Goal: Task Accomplishment & Management: Manage account settings

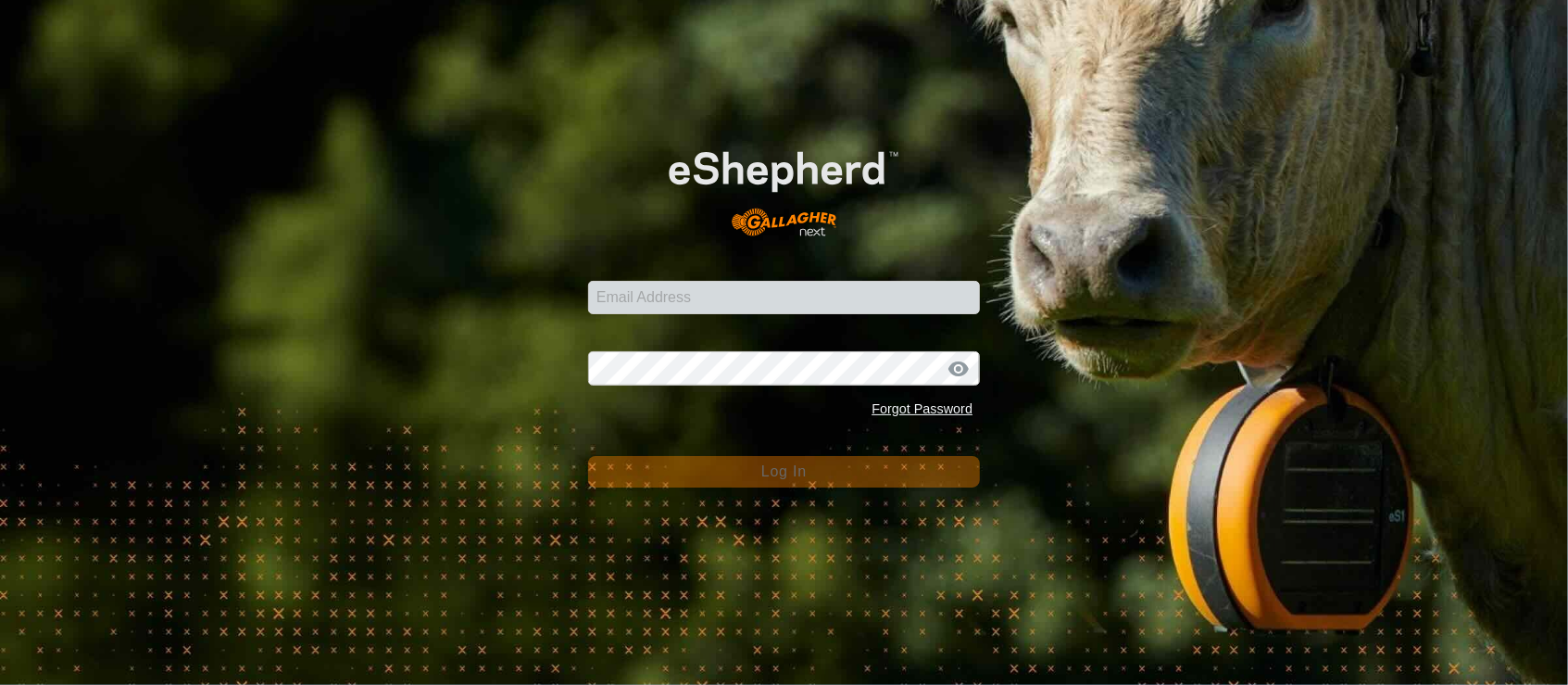
click at [686, 302] on input "Email Address" at bounding box center [784, 298] width 392 height 33
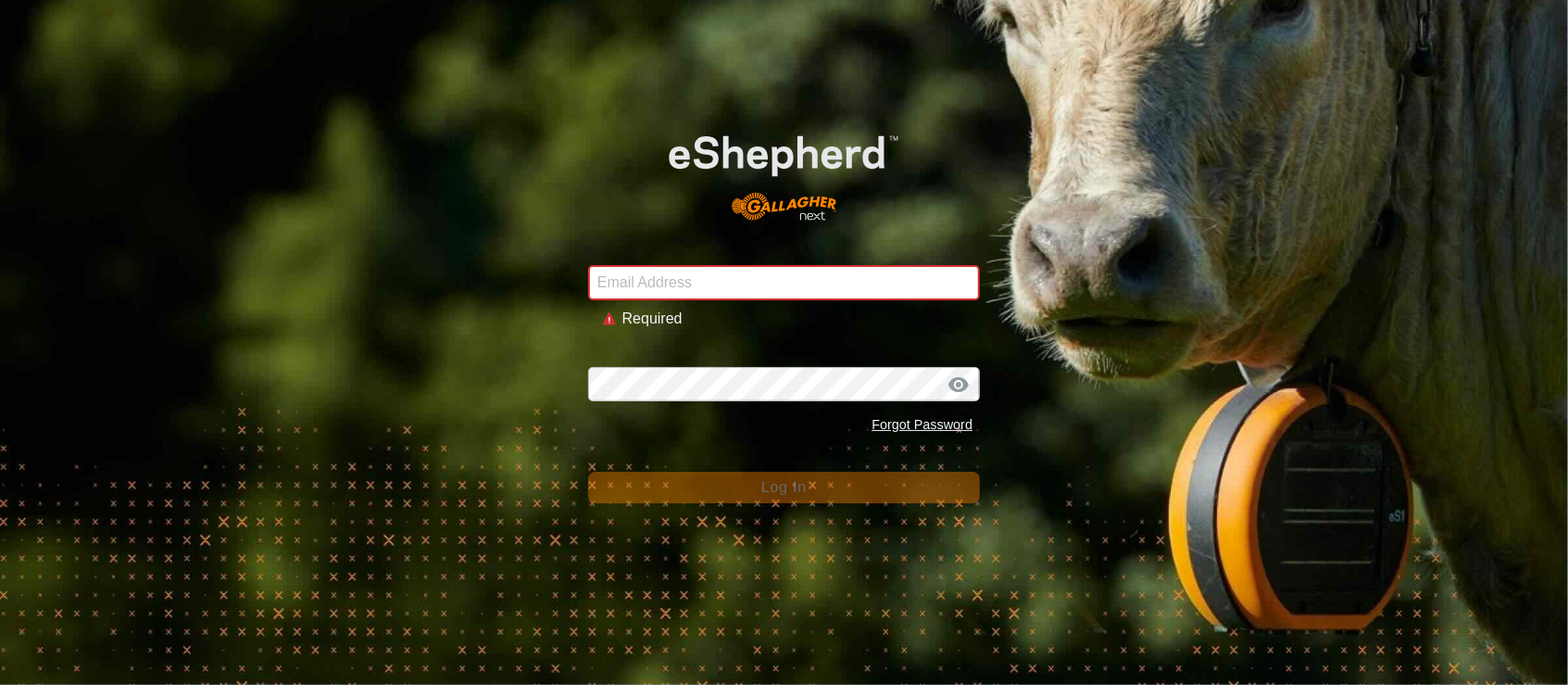
click at [447, 310] on div "Email Address Required Password Forgot Password Log In" at bounding box center [784, 342] width 1568 height 685
click at [760, 273] on input "Email Address" at bounding box center [784, 283] width 392 height 35
type input "andrew.macdonald103@gmail.com"
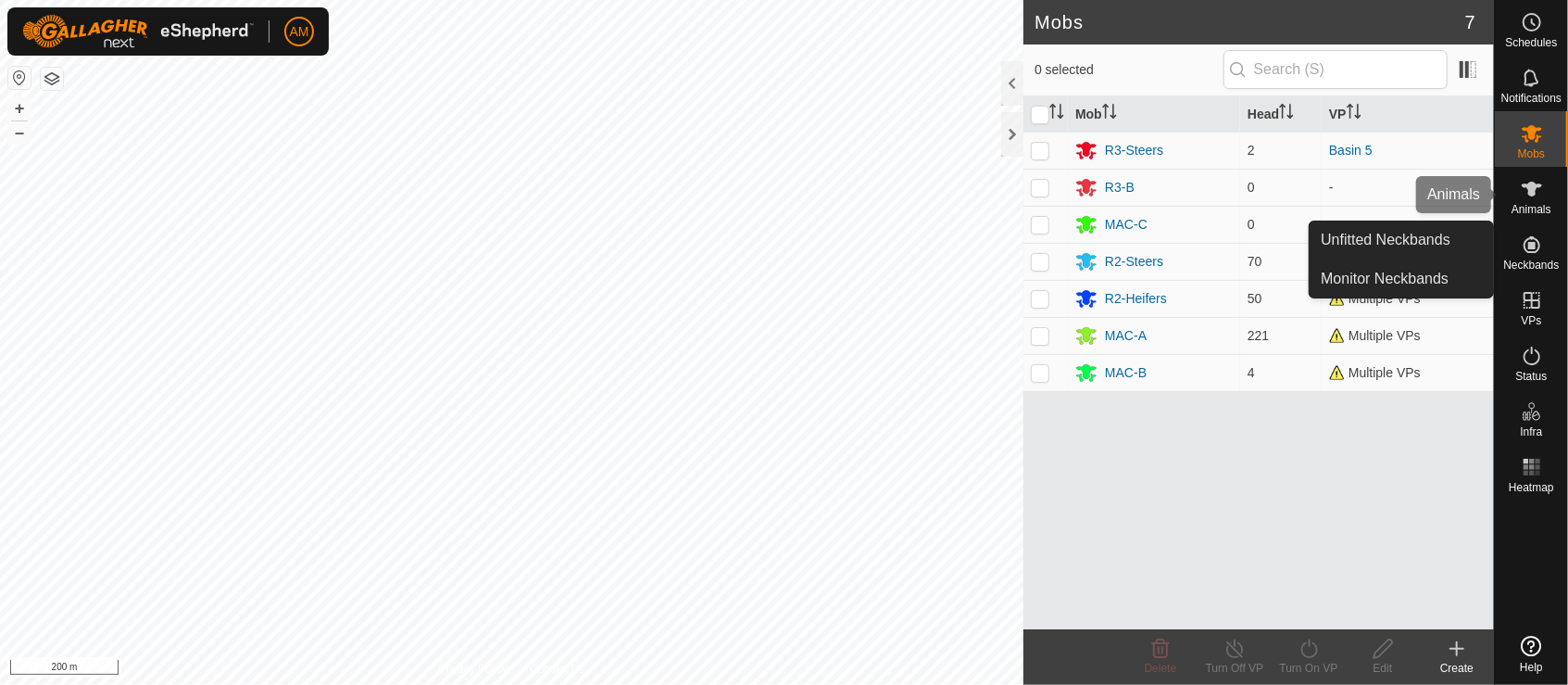
click at [1523, 206] on span "Animals" at bounding box center [1531, 209] width 40 height 11
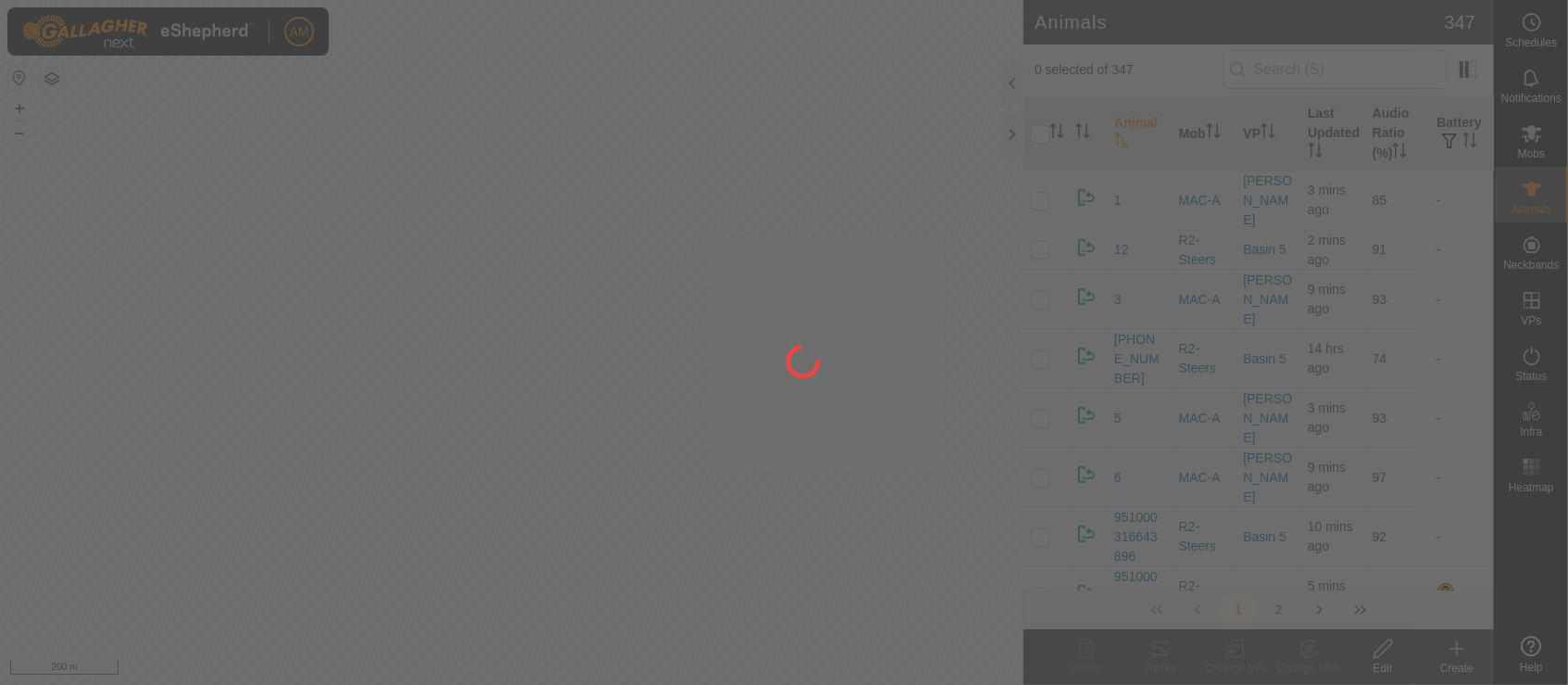
click at [1535, 200] on div at bounding box center [784, 342] width 1568 height 685
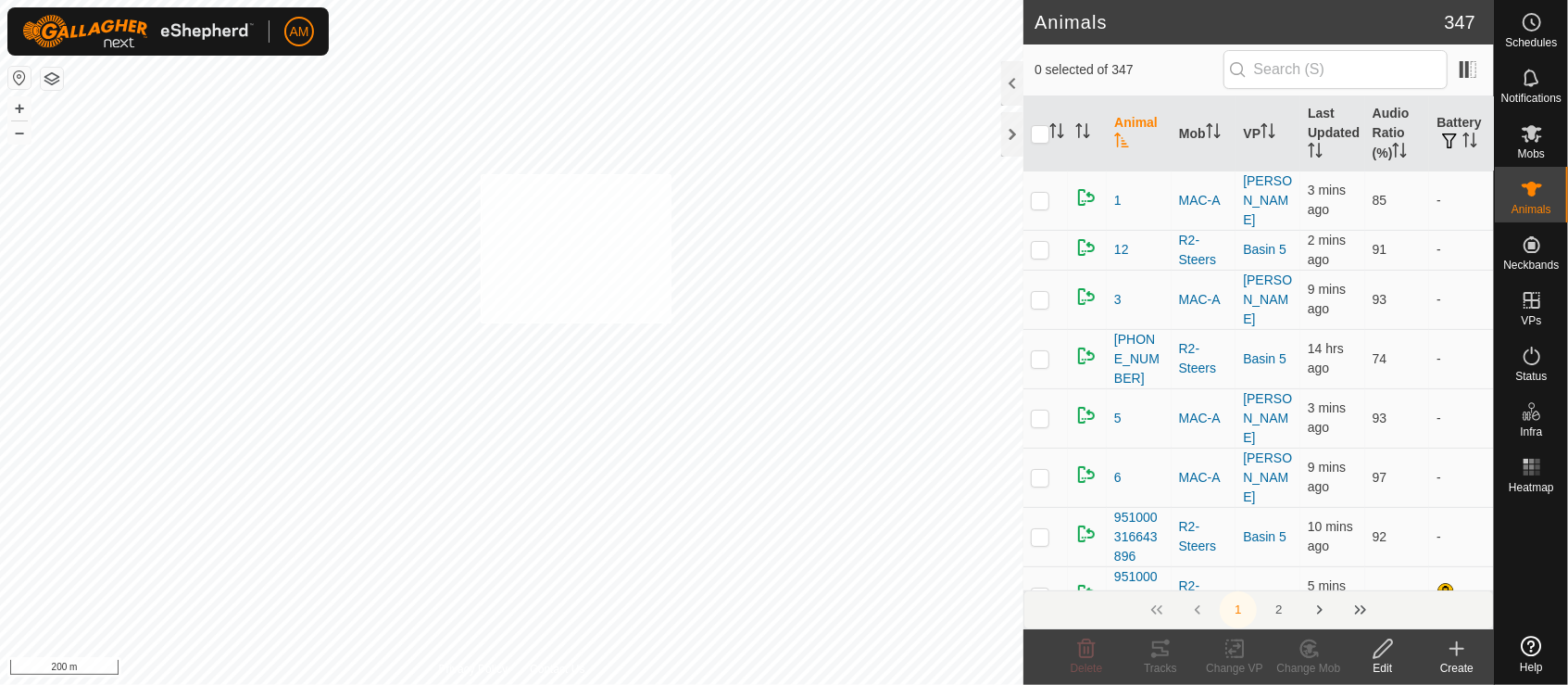
checkbox input "true"
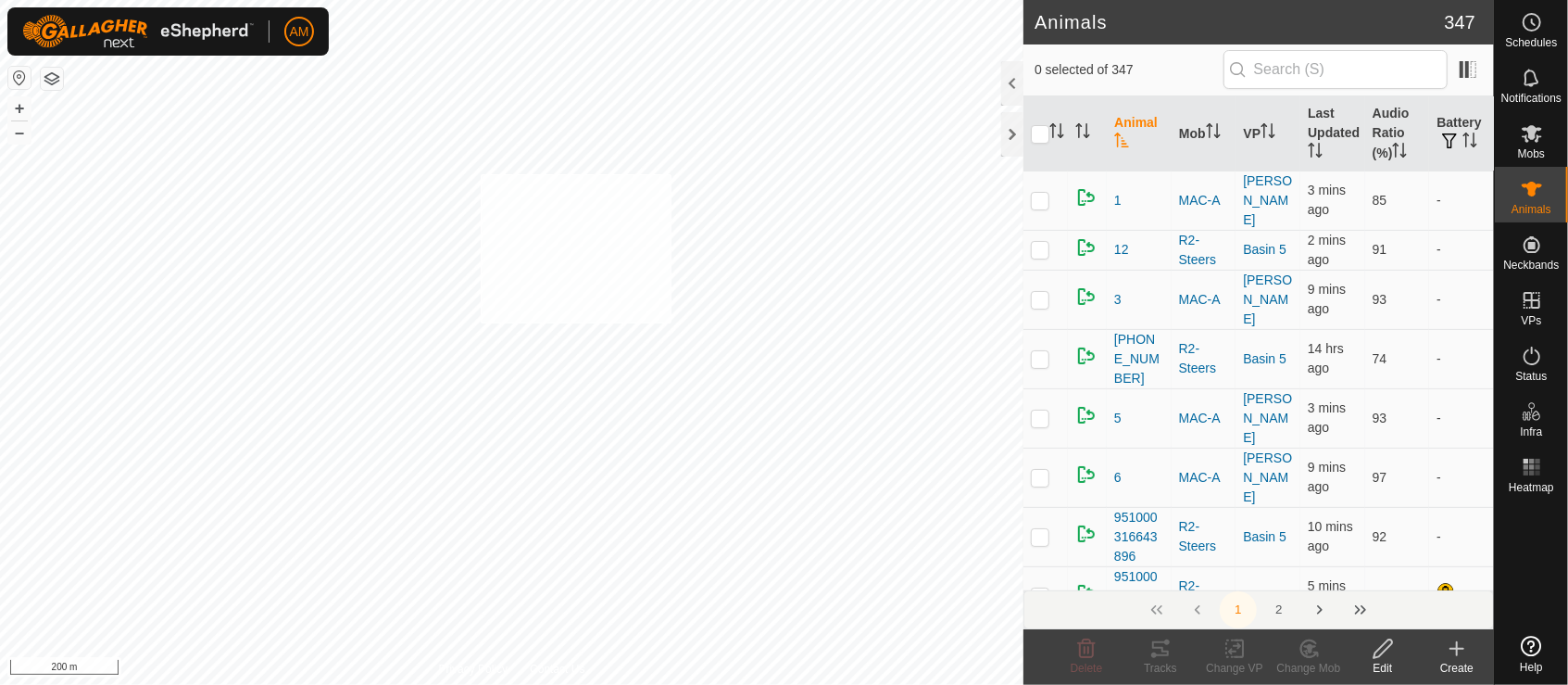
checkbox input "true"
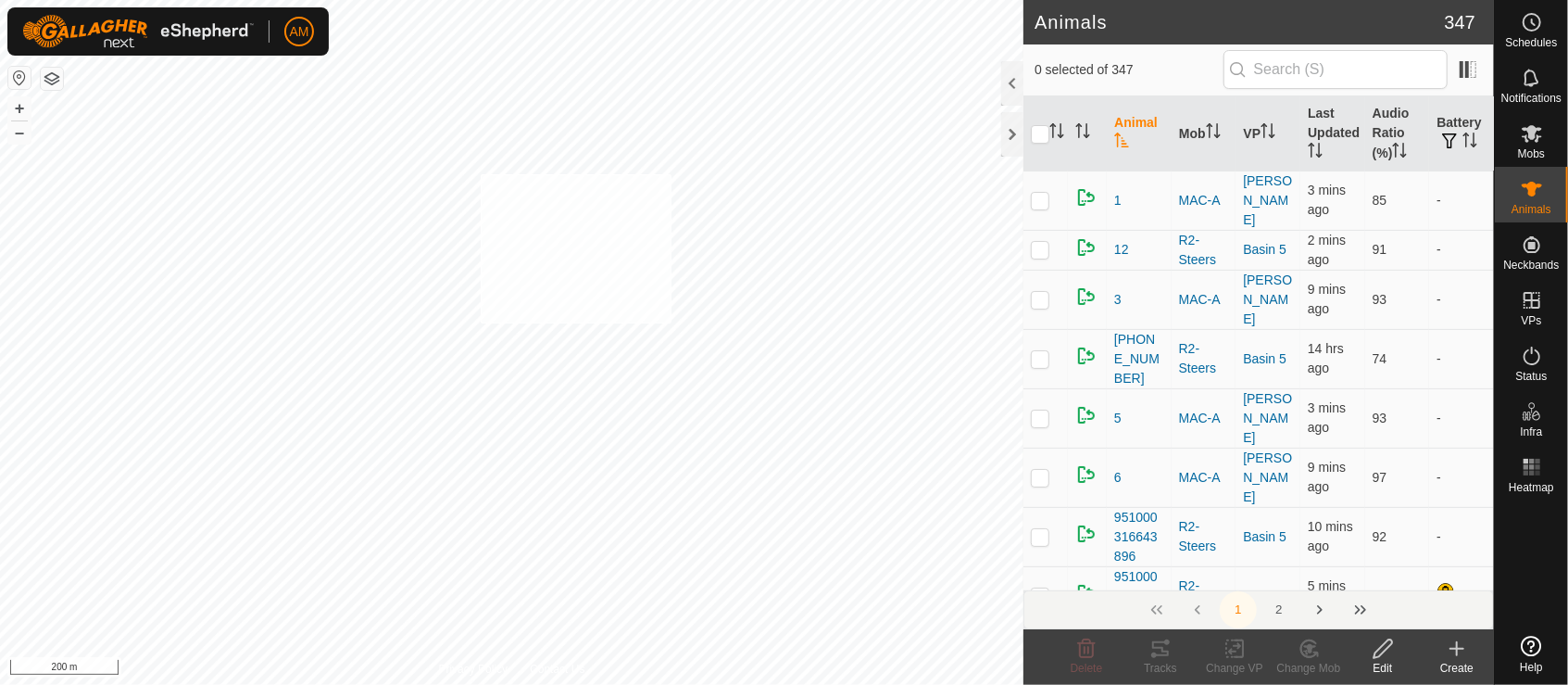
checkbox input "true"
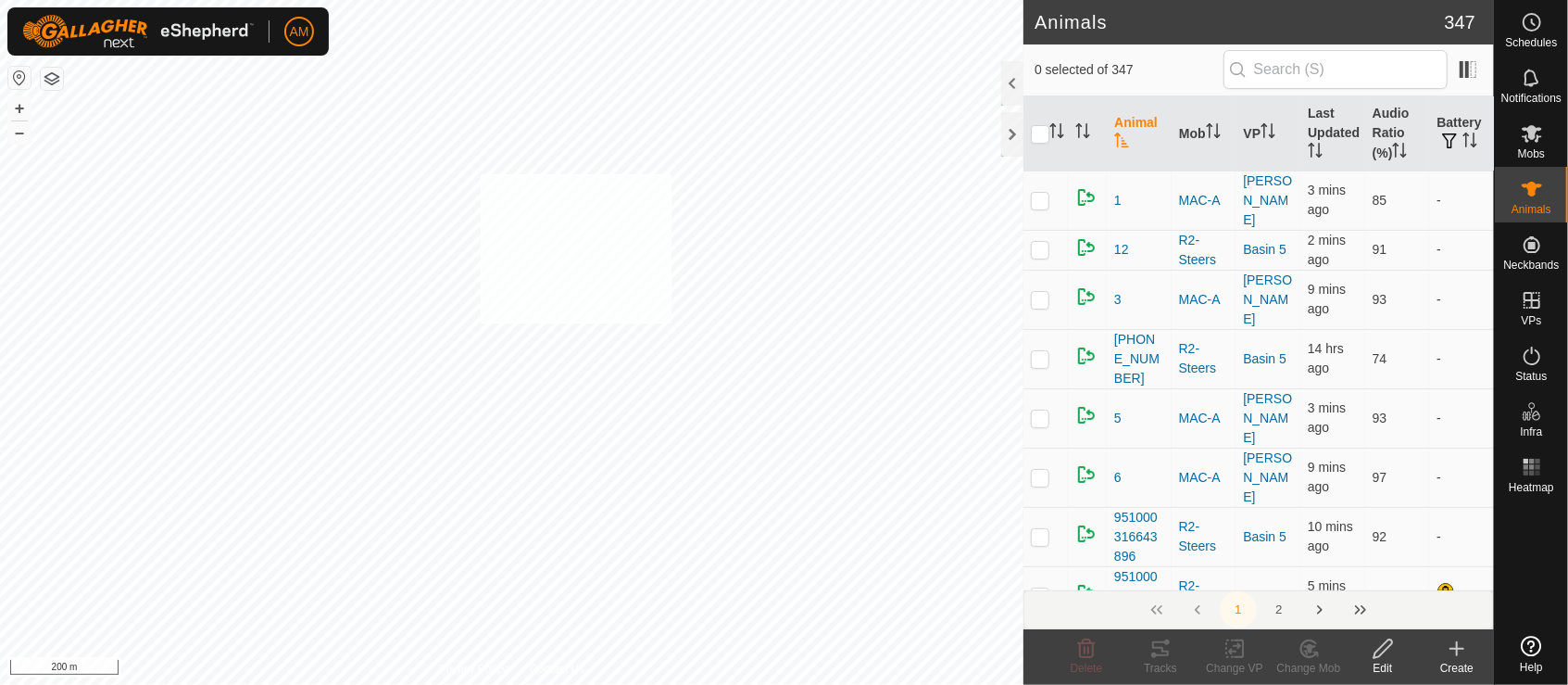
checkbox input "true"
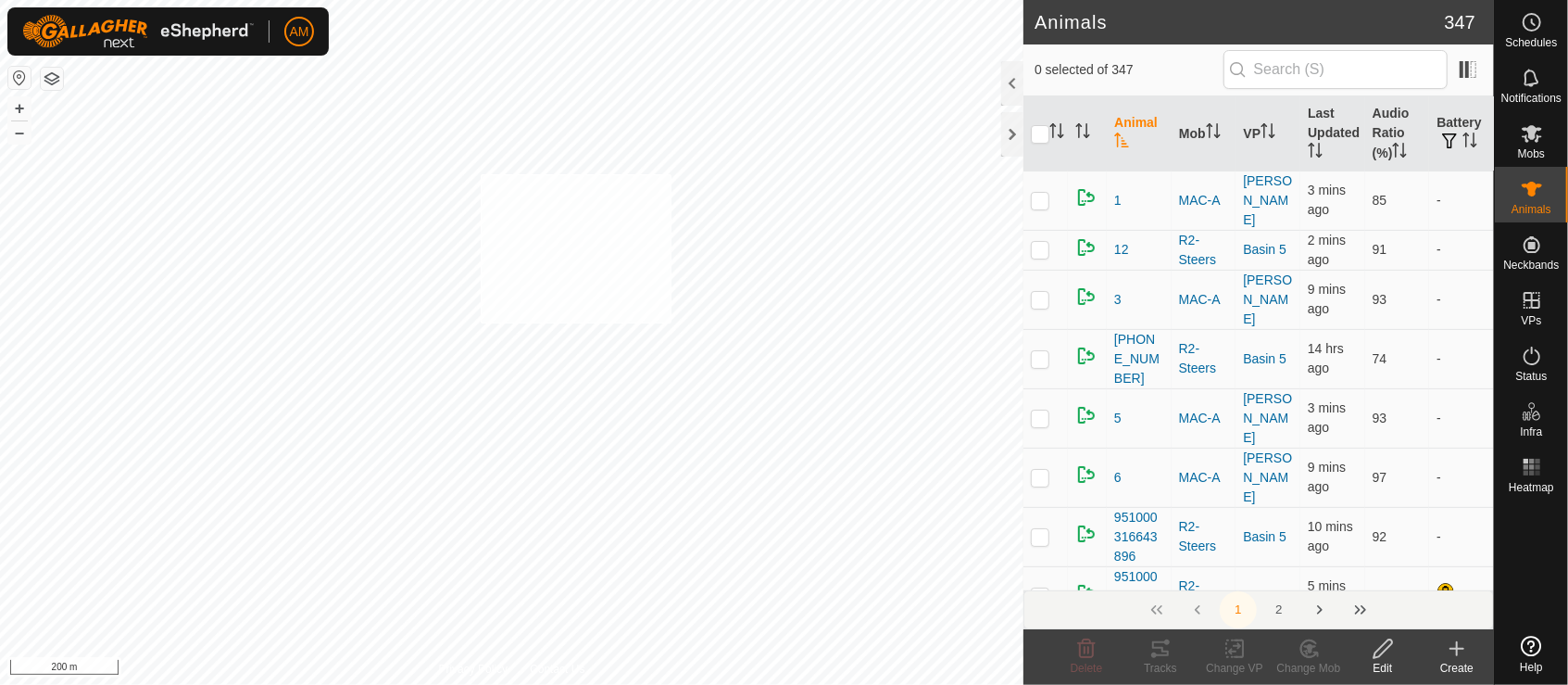
checkbox input "true"
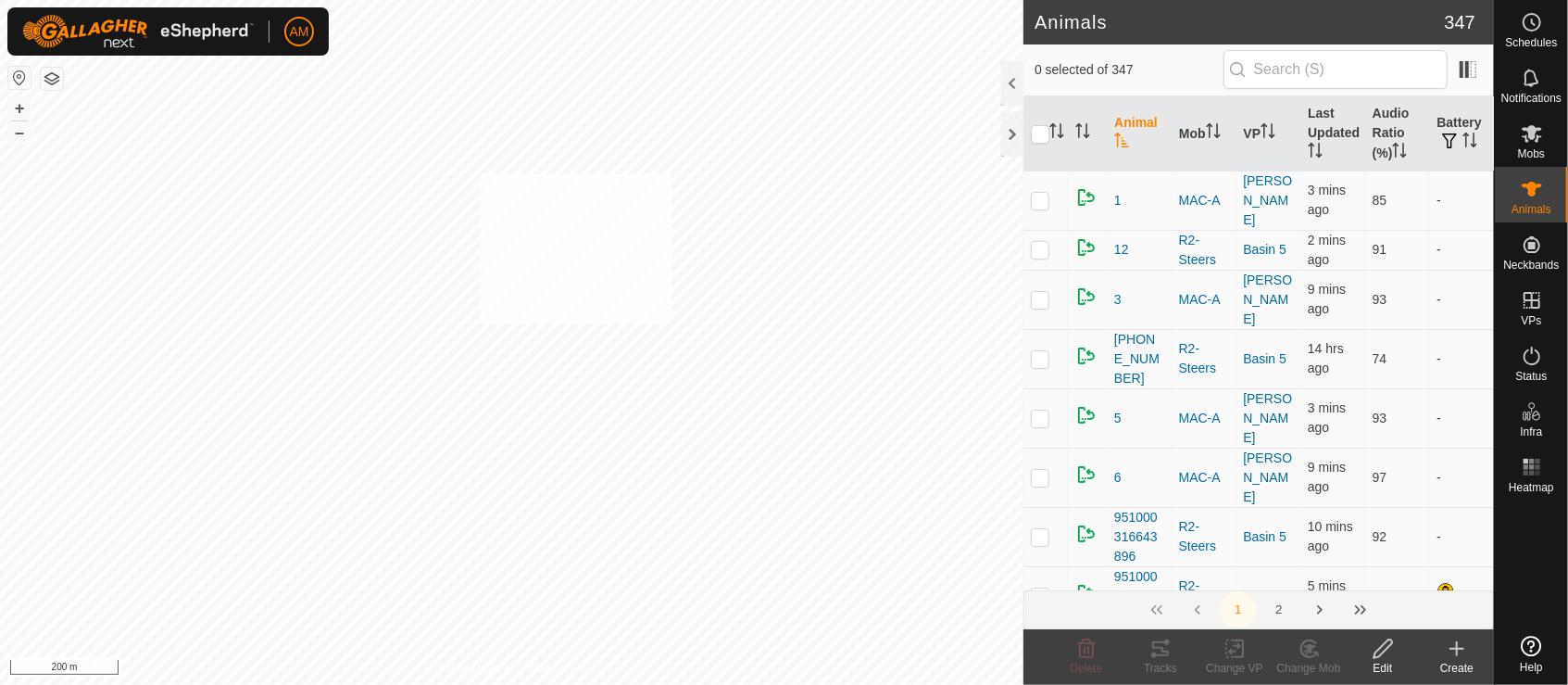
checkbox input "true"
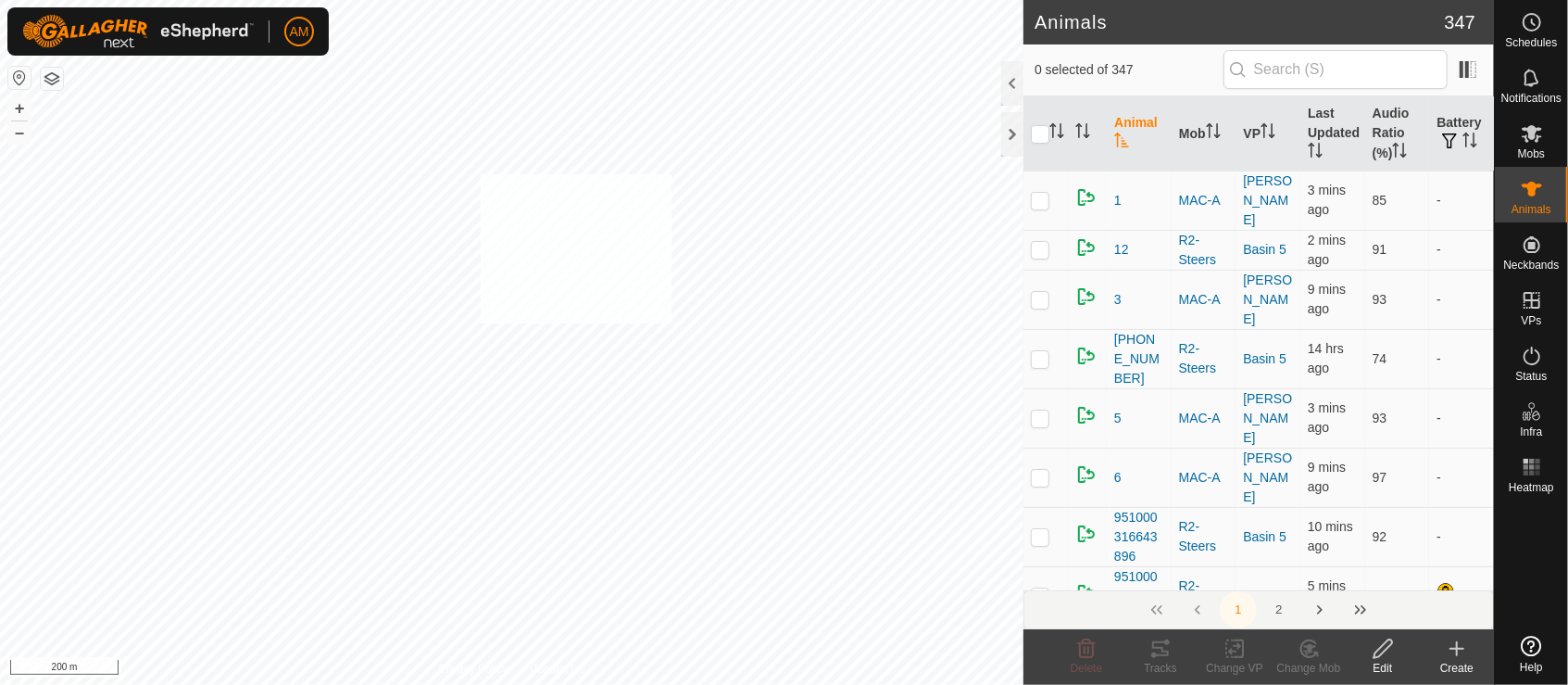
checkbox input "true"
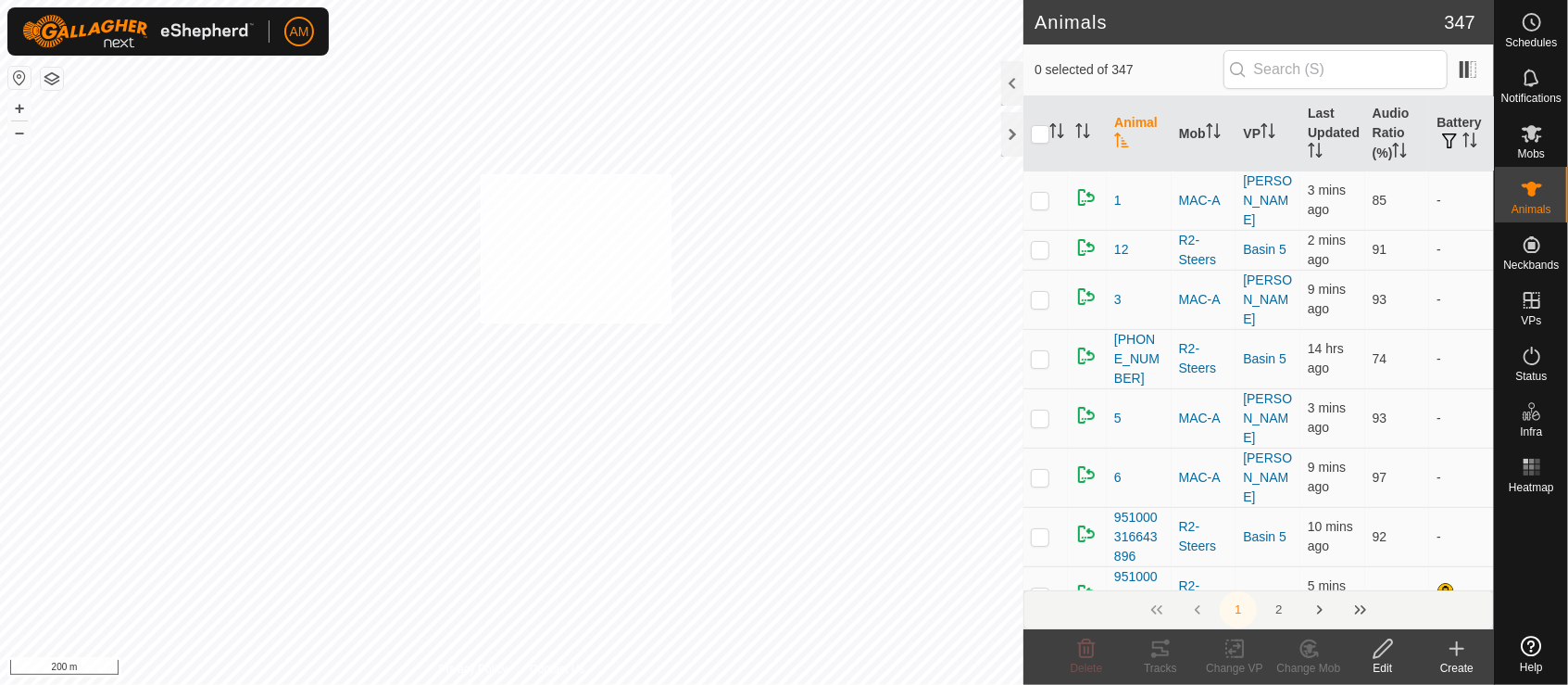
checkbox input "true"
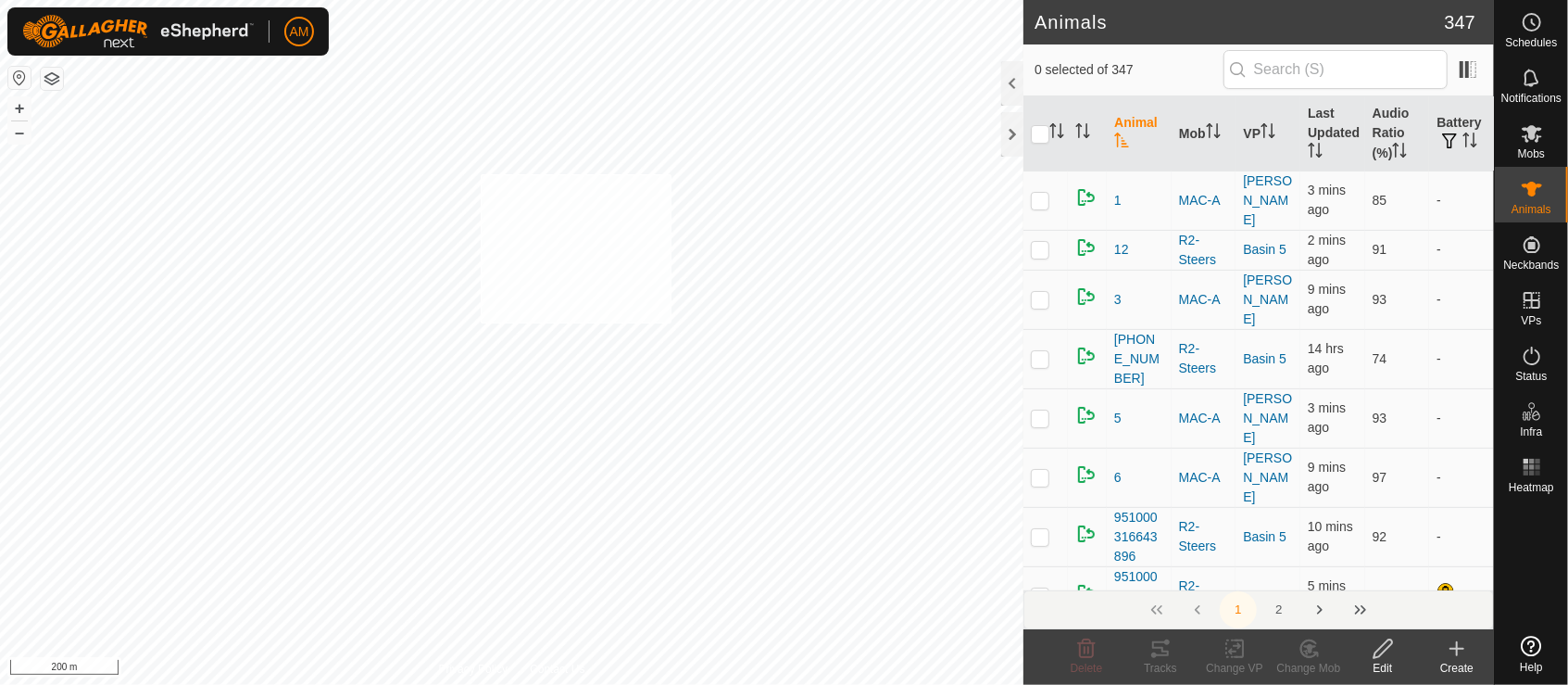
checkbox input "true"
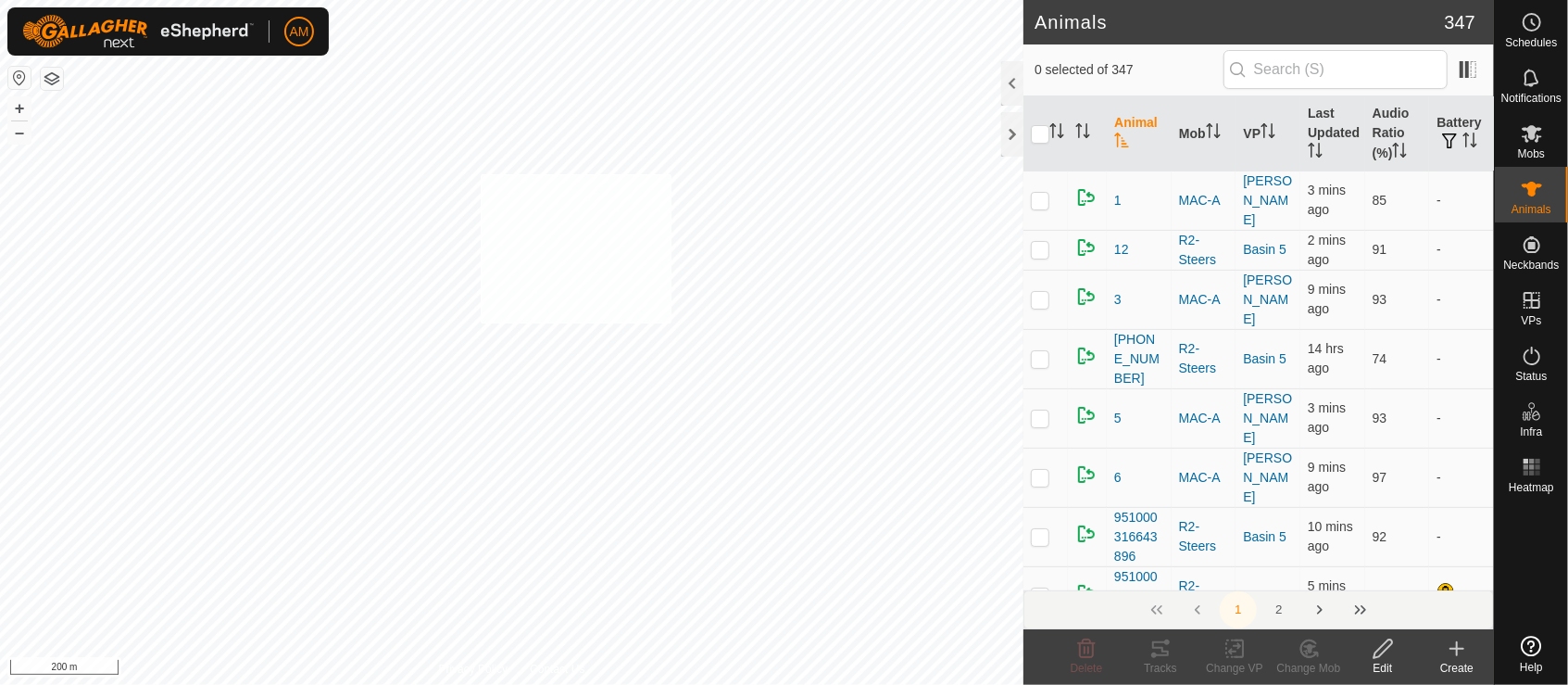
checkbox input "true"
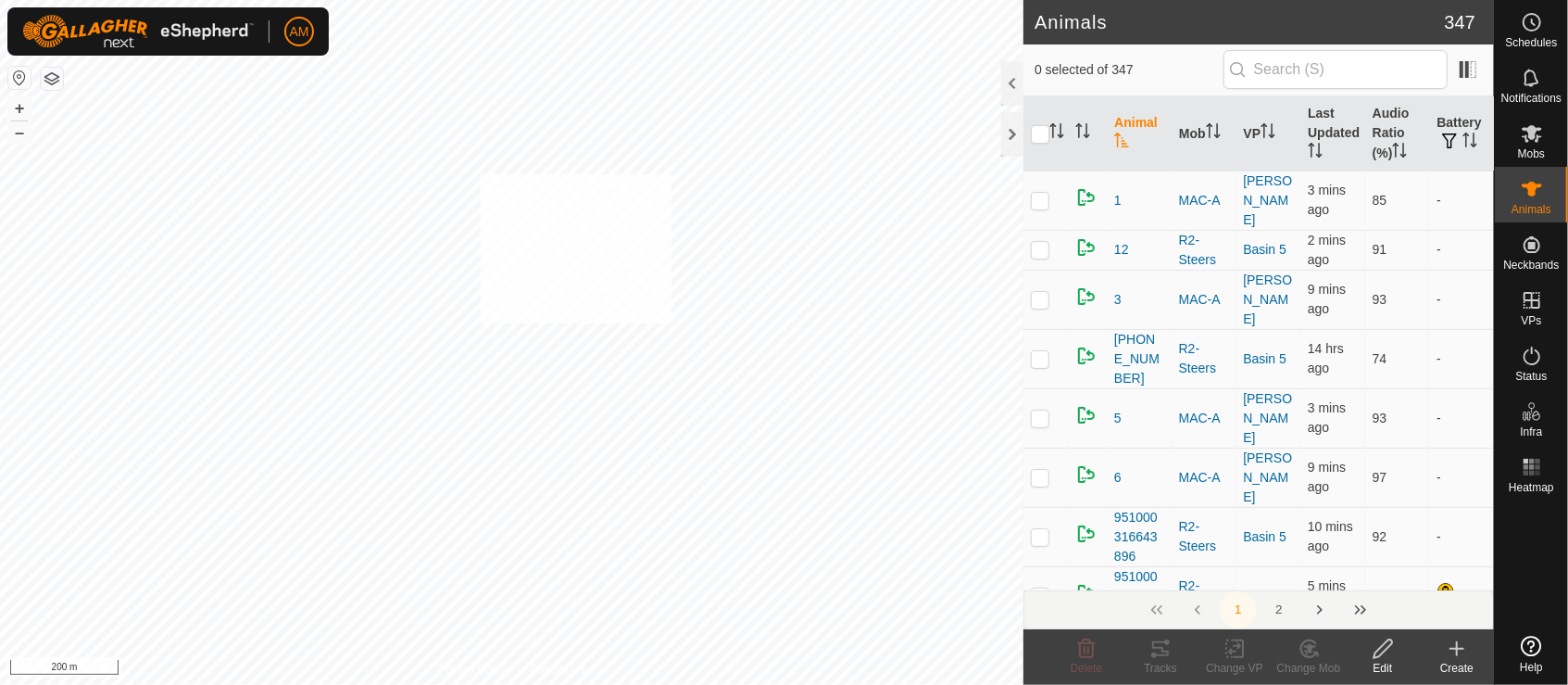
checkbox input "true"
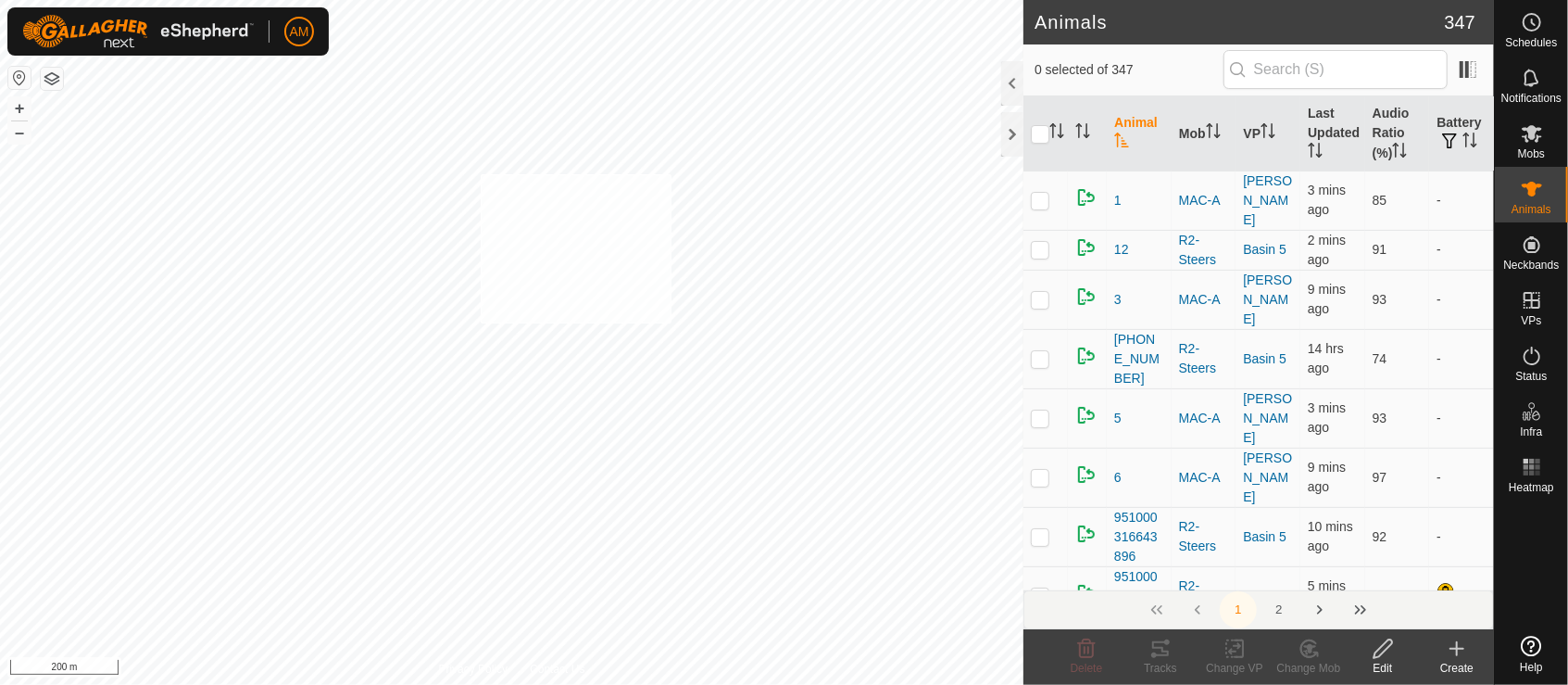
checkbox input "true"
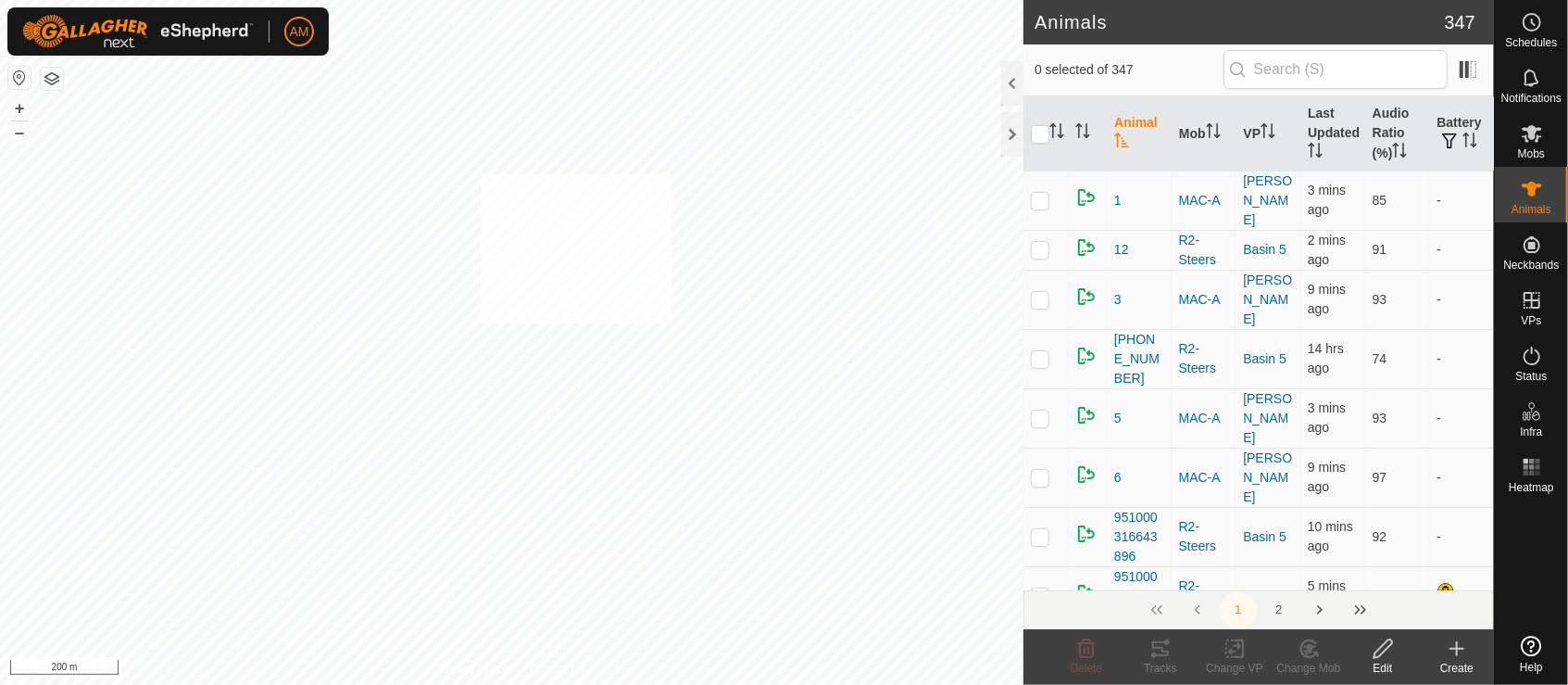
checkbox input "true"
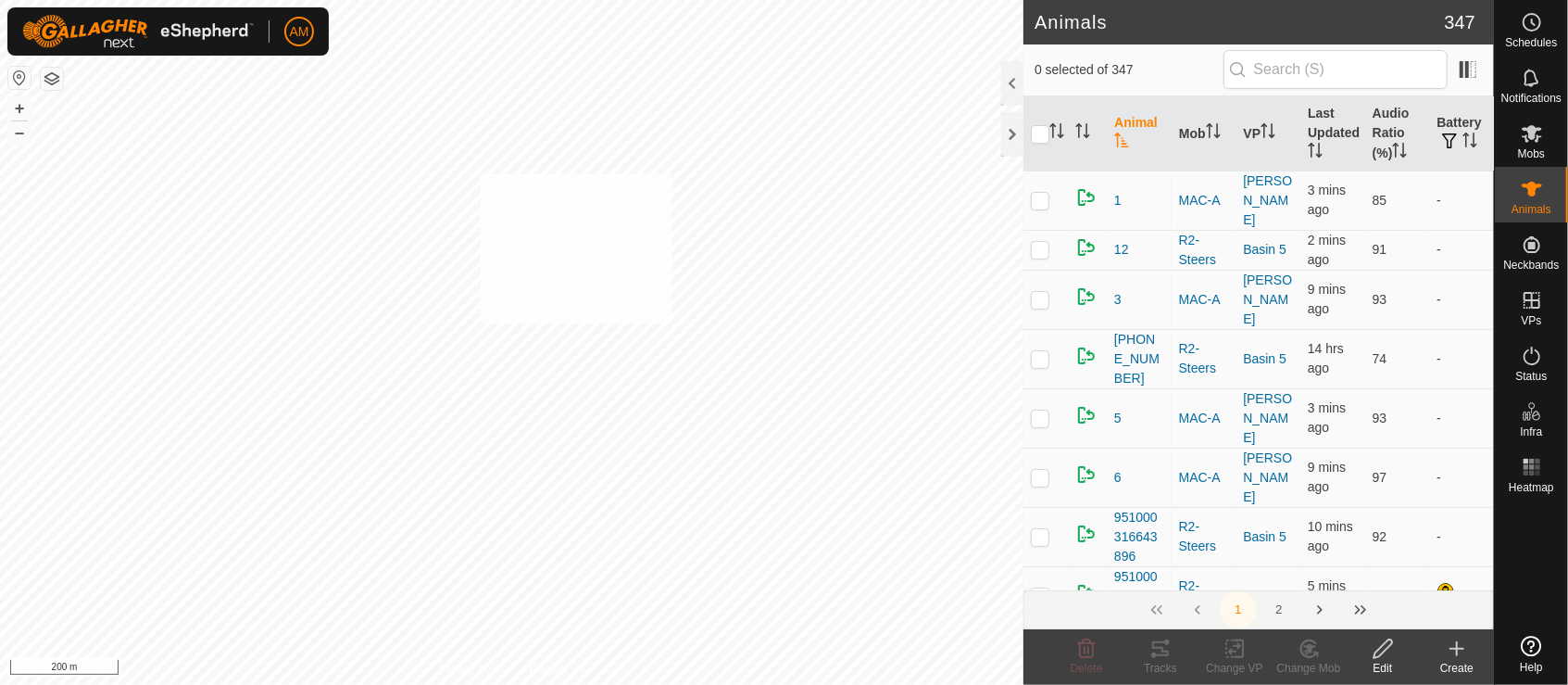
checkbox input "true"
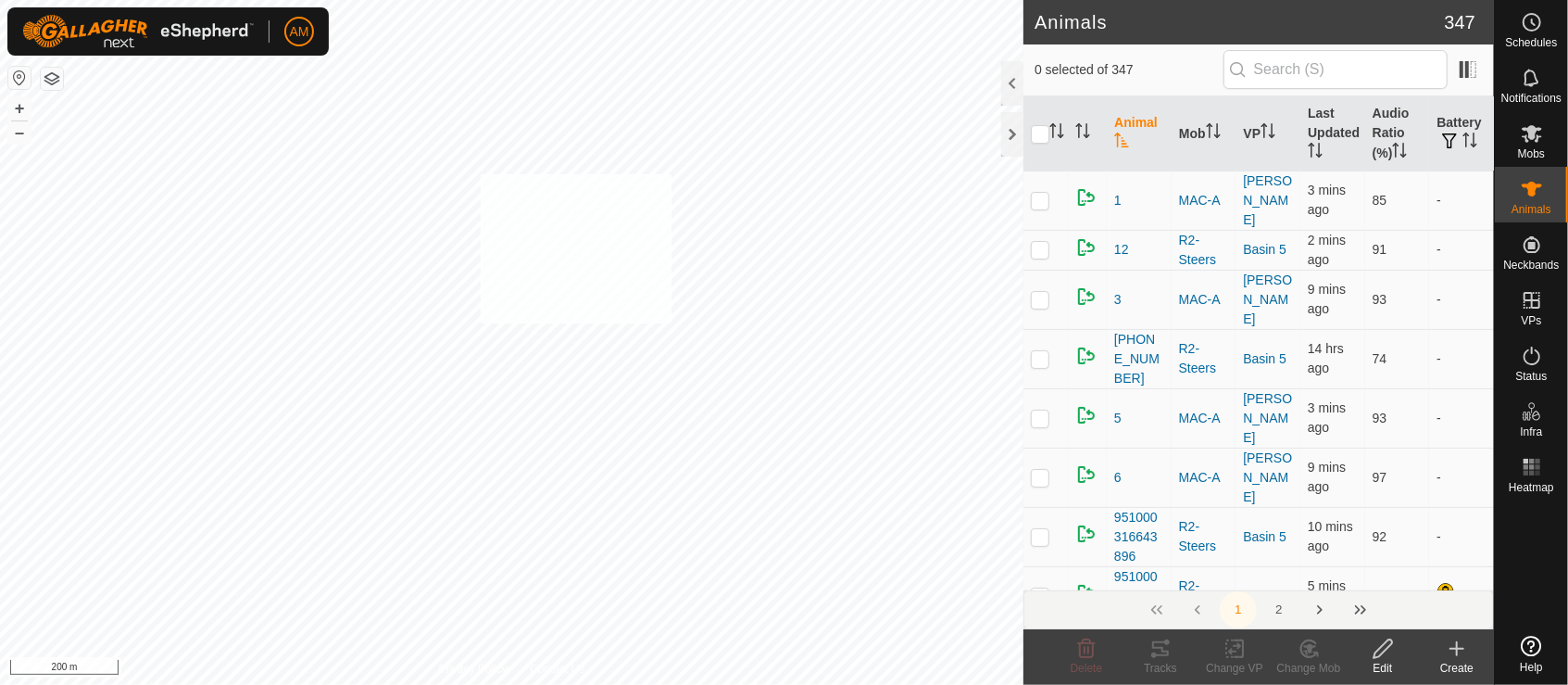
checkbox input "true"
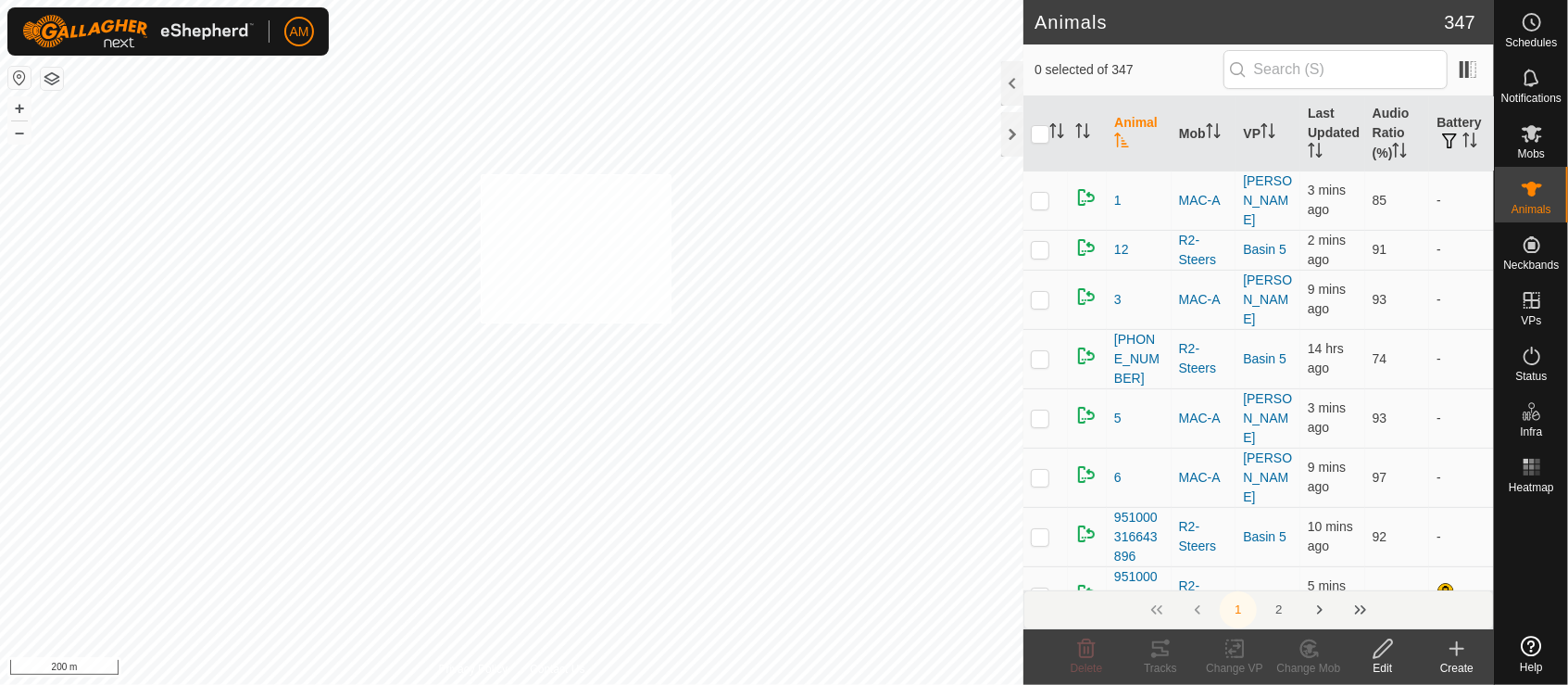
checkbox input "true"
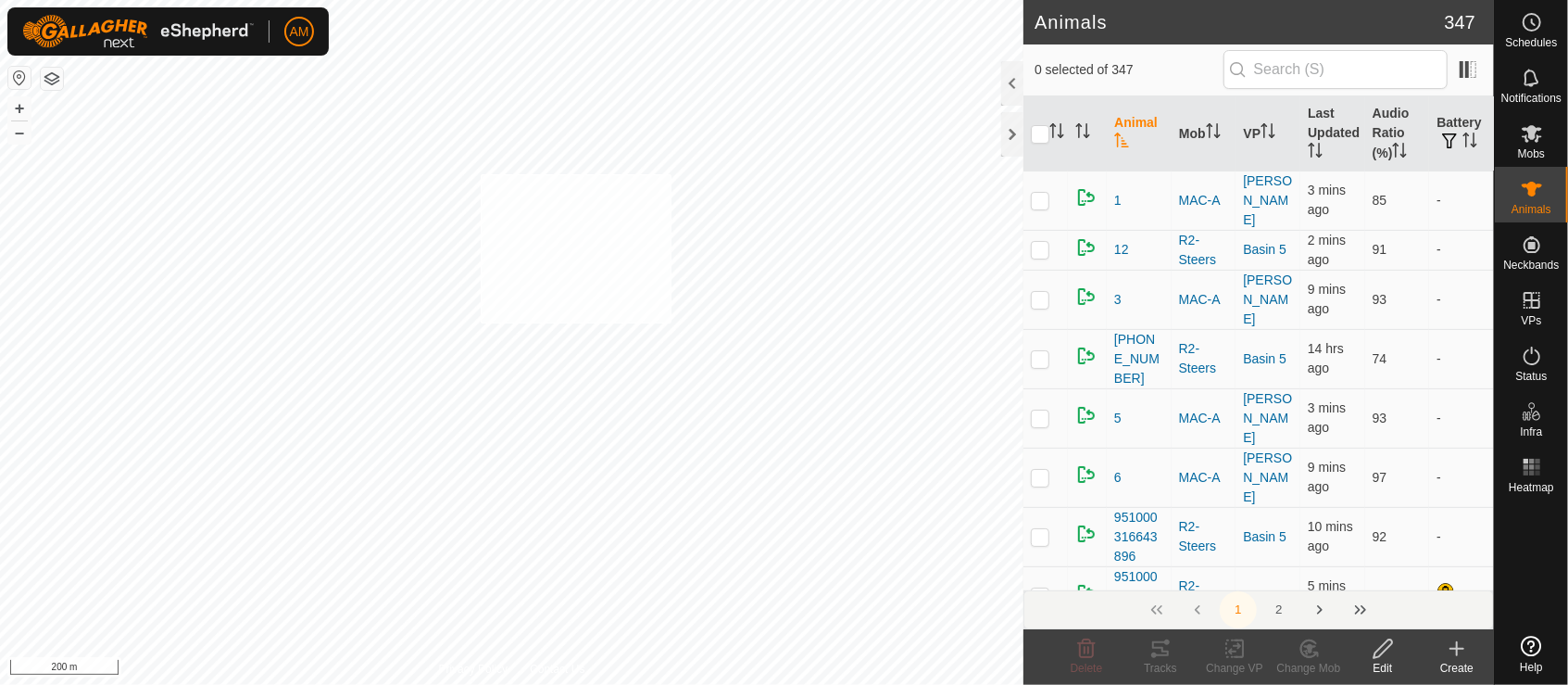
checkbox input "true"
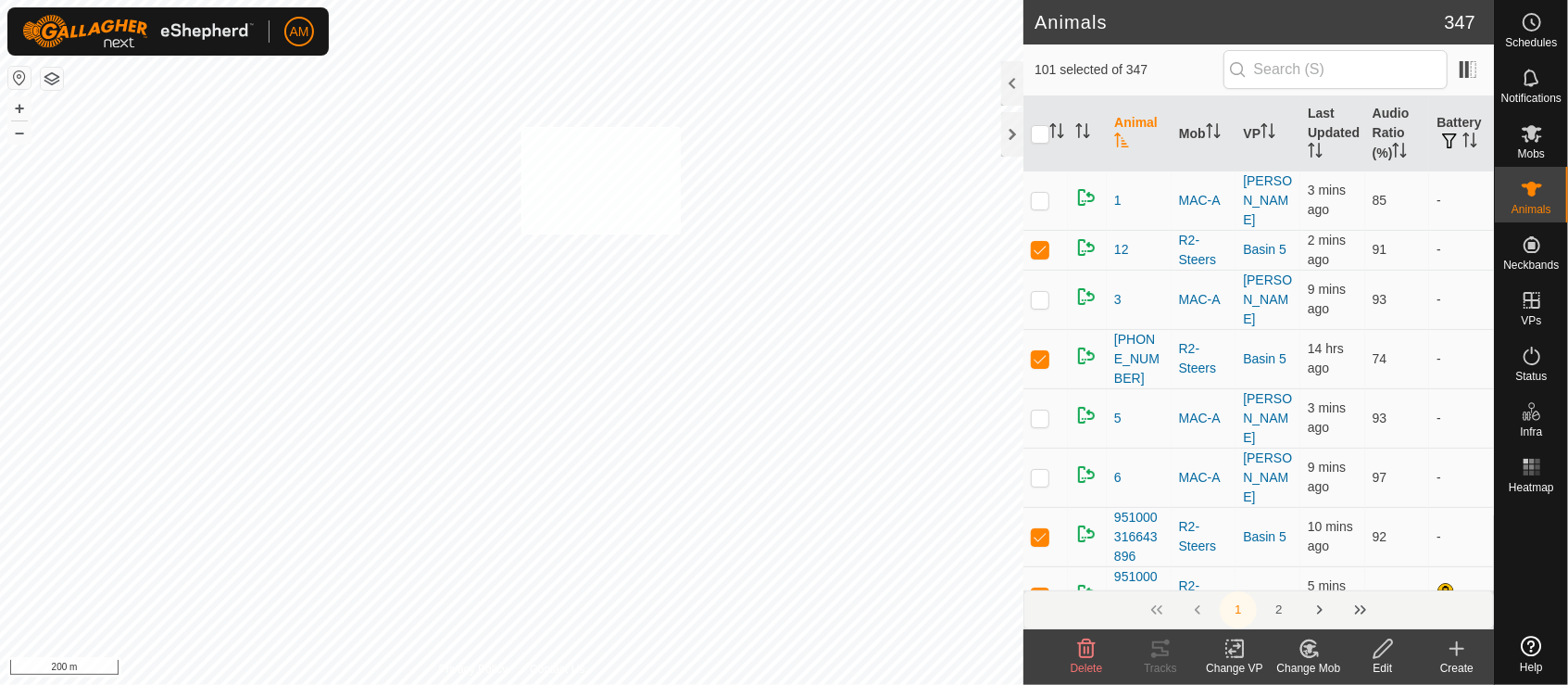
checkbox input "true"
click at [1227, 655] on icon at bounding box center [1235, 649] width 23 height 22
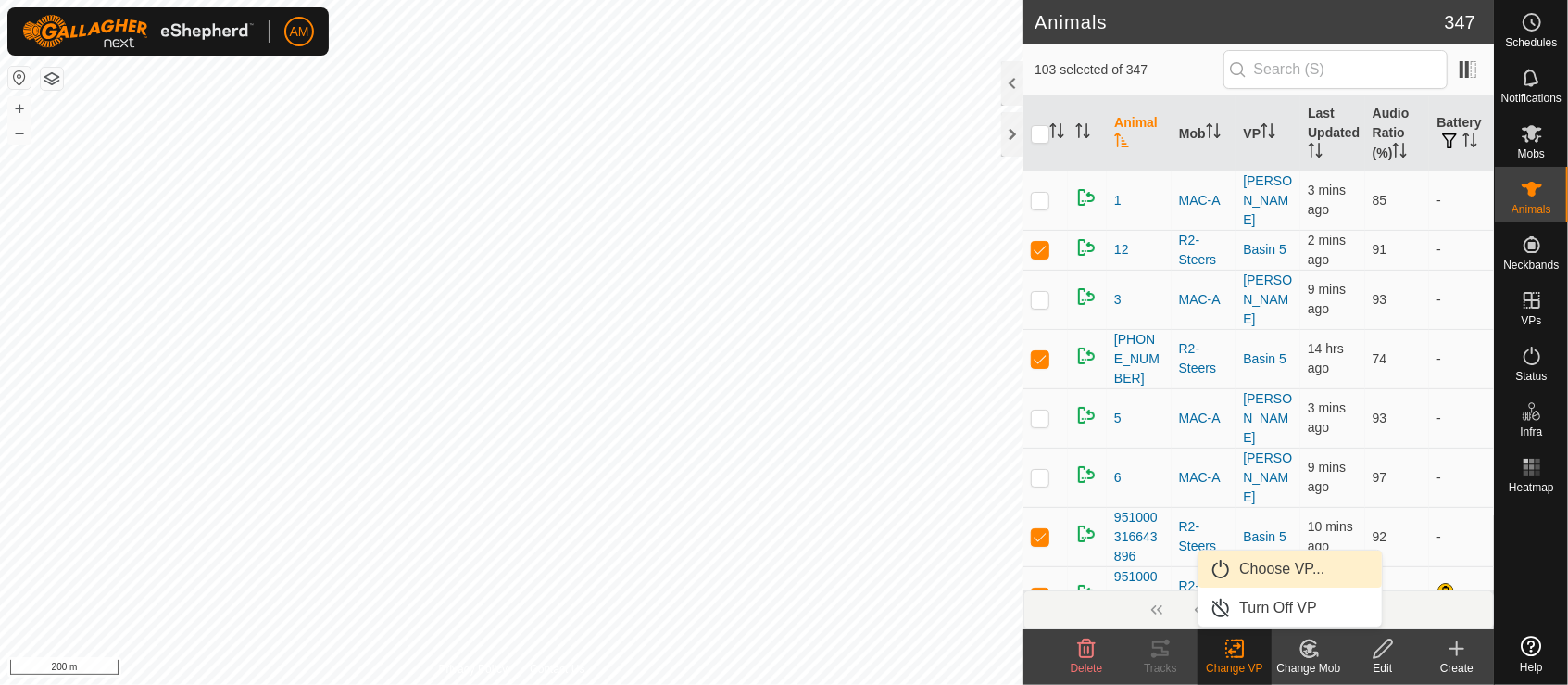
click at [1267, 581] on link "Choose VP..." at bounding box center [1290, 569] width 183 height 37
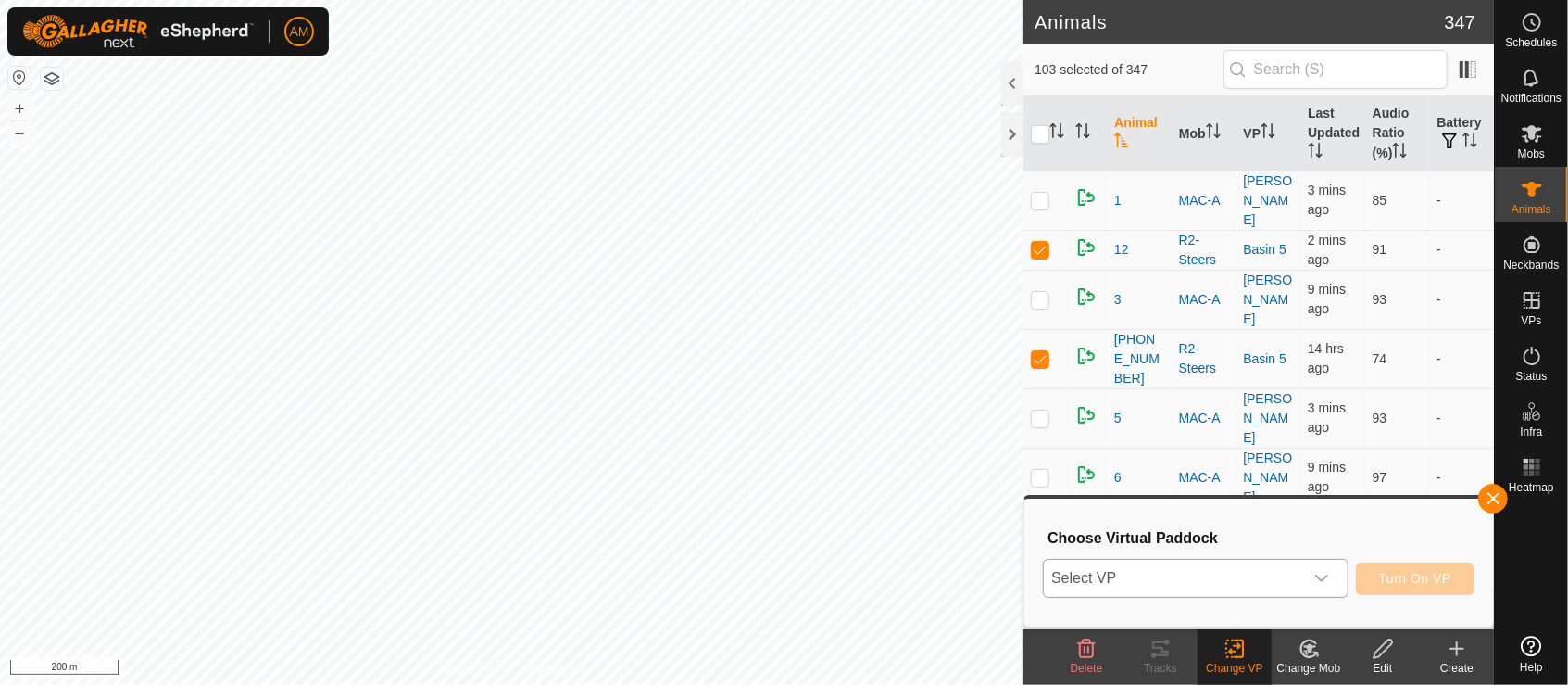
click at [1099, 577] on span "Select VP" at bounding box center [1174, 579] width 259 height 37
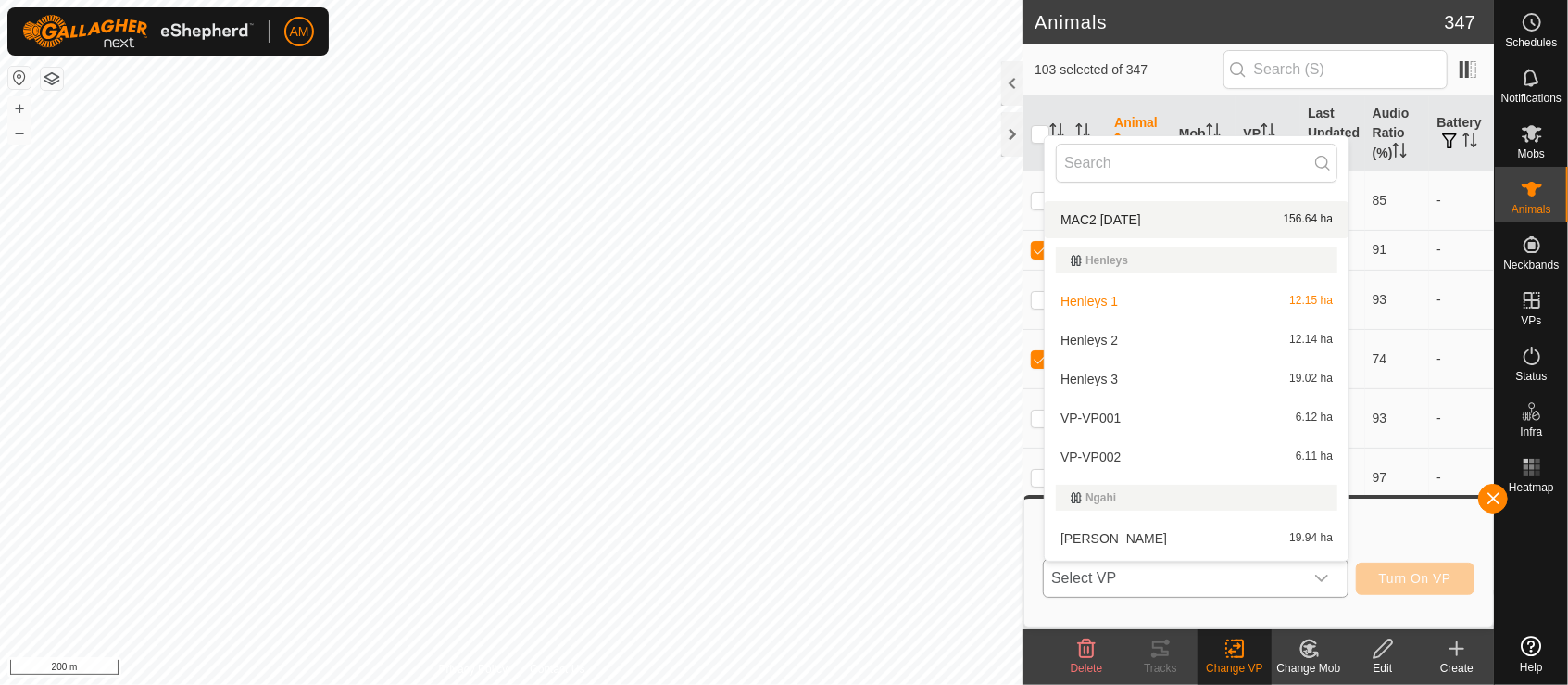
scroll to position [436, 0]
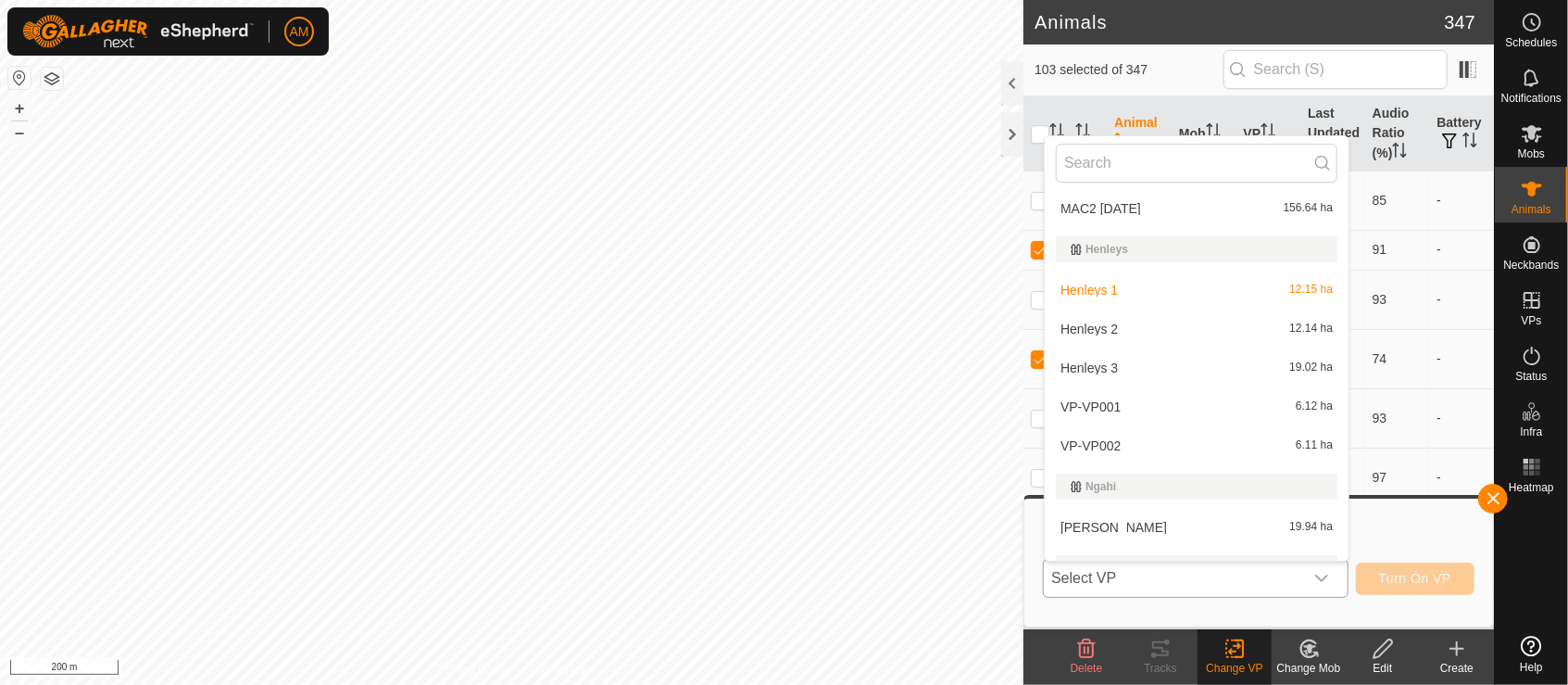
click at [1104, 295] on li "Henleys 1 12.15 ha" at bounding box center [1197, 290] width 304 height 37
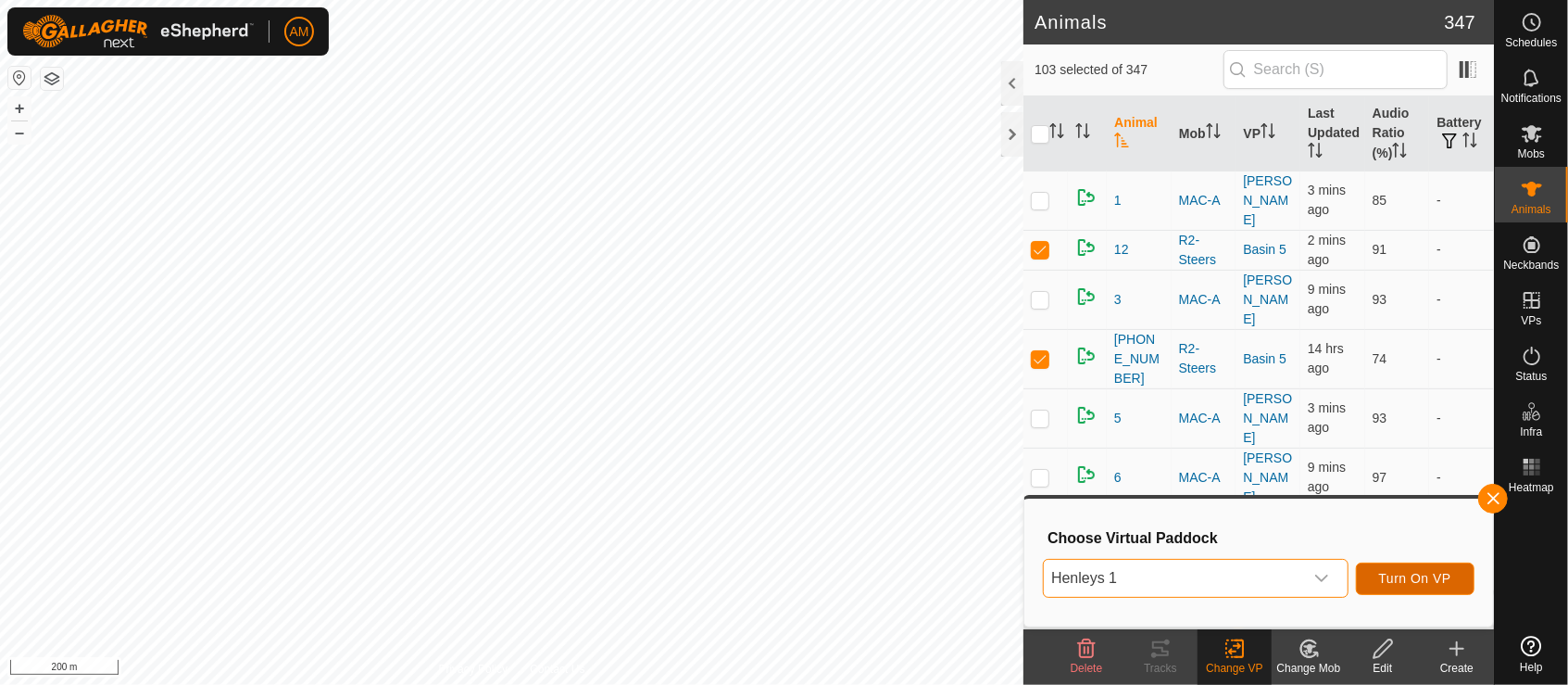
click at [1416, 581] on span "Turn On VP" at bounding box center [1416, 578] width 72 height 15
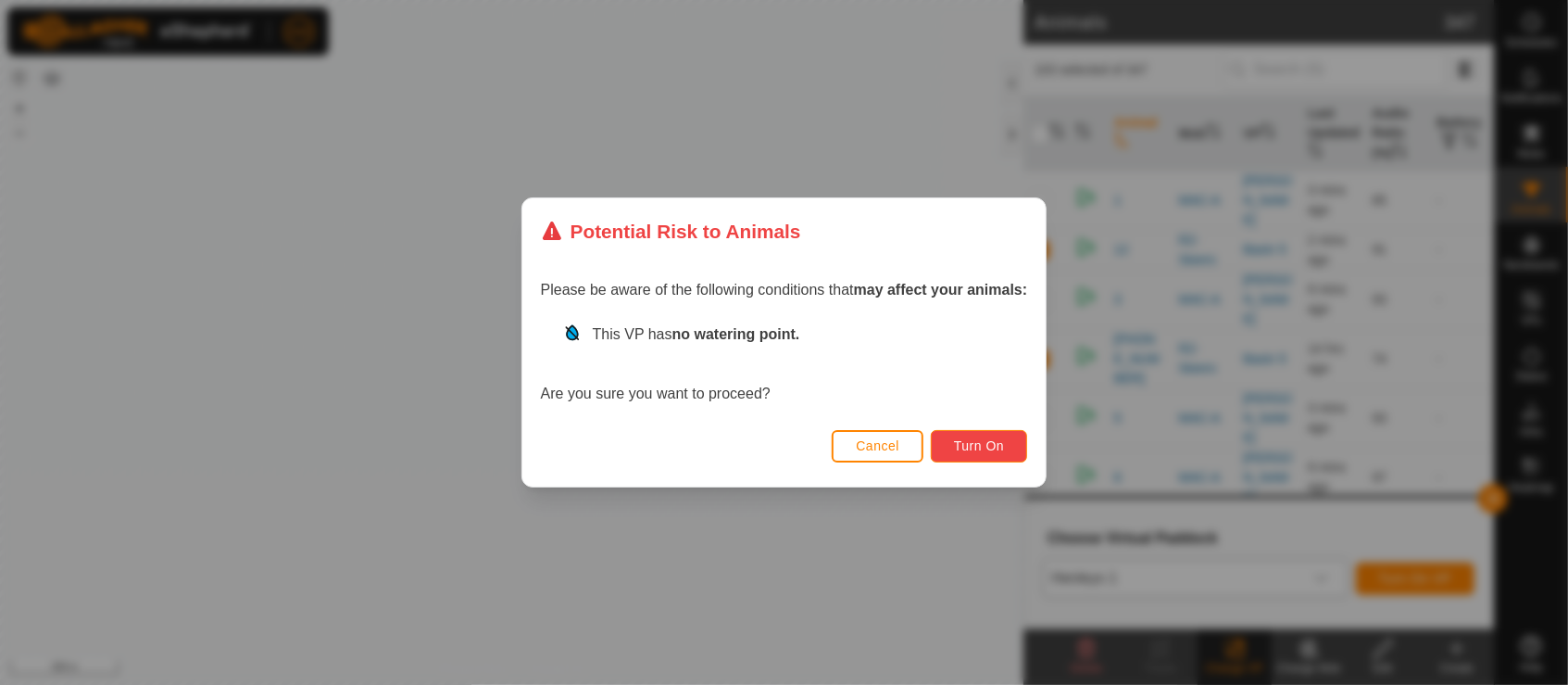
click at [964, 443] on span "Turn On" at bounding box center [979, 445] width 50 height 15
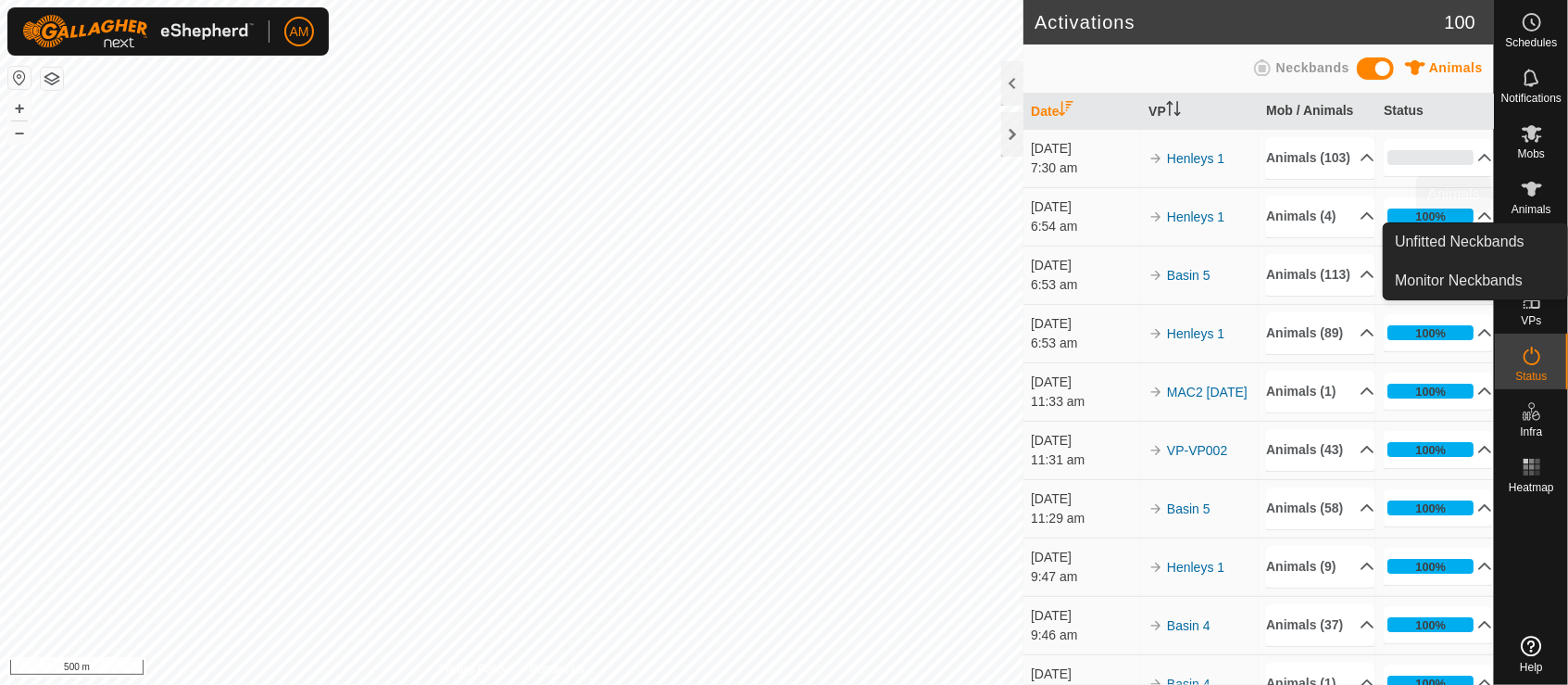
click at [1530, 204] on span "Animals" at bounding box center [1531, 209] width 40 height 11
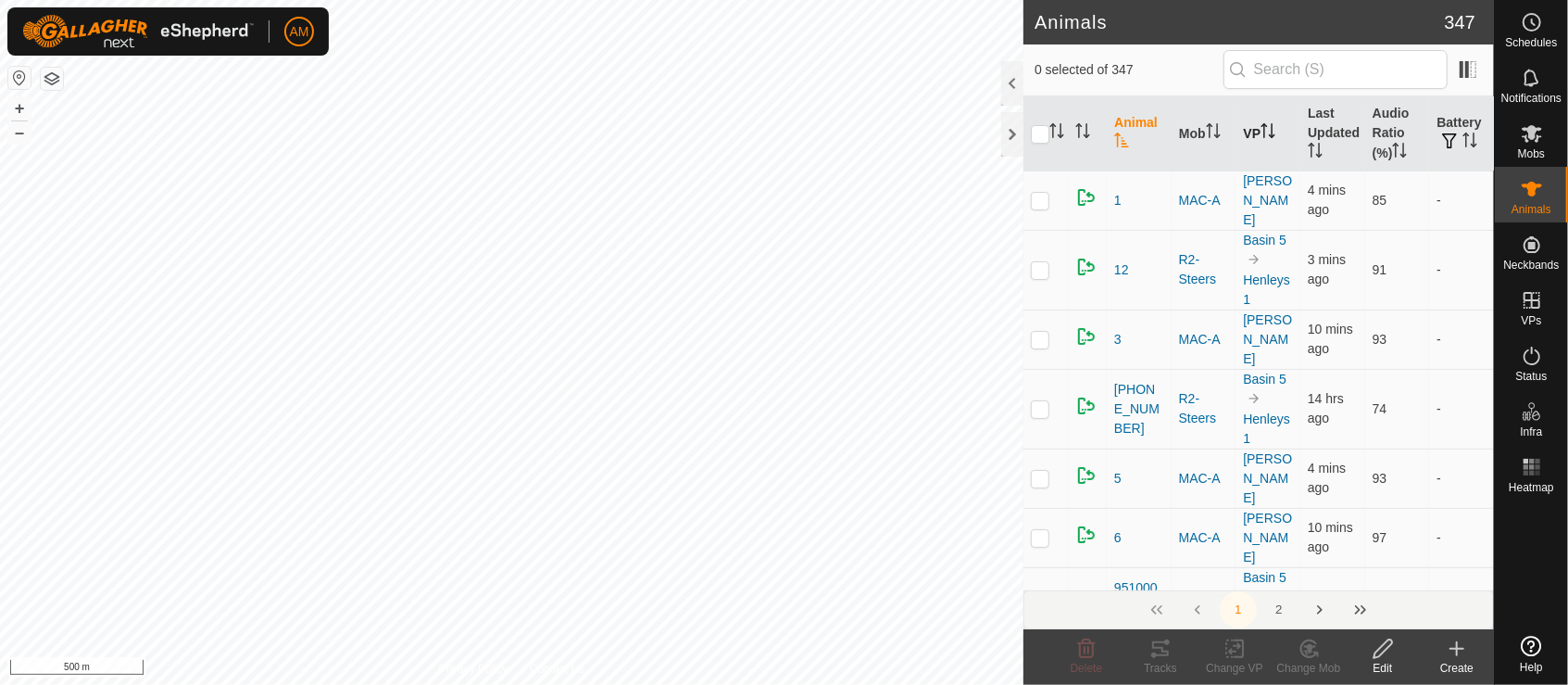
click at [1248, 133] on th "VP" at bounding box center [1268, 134] width 65 height 75
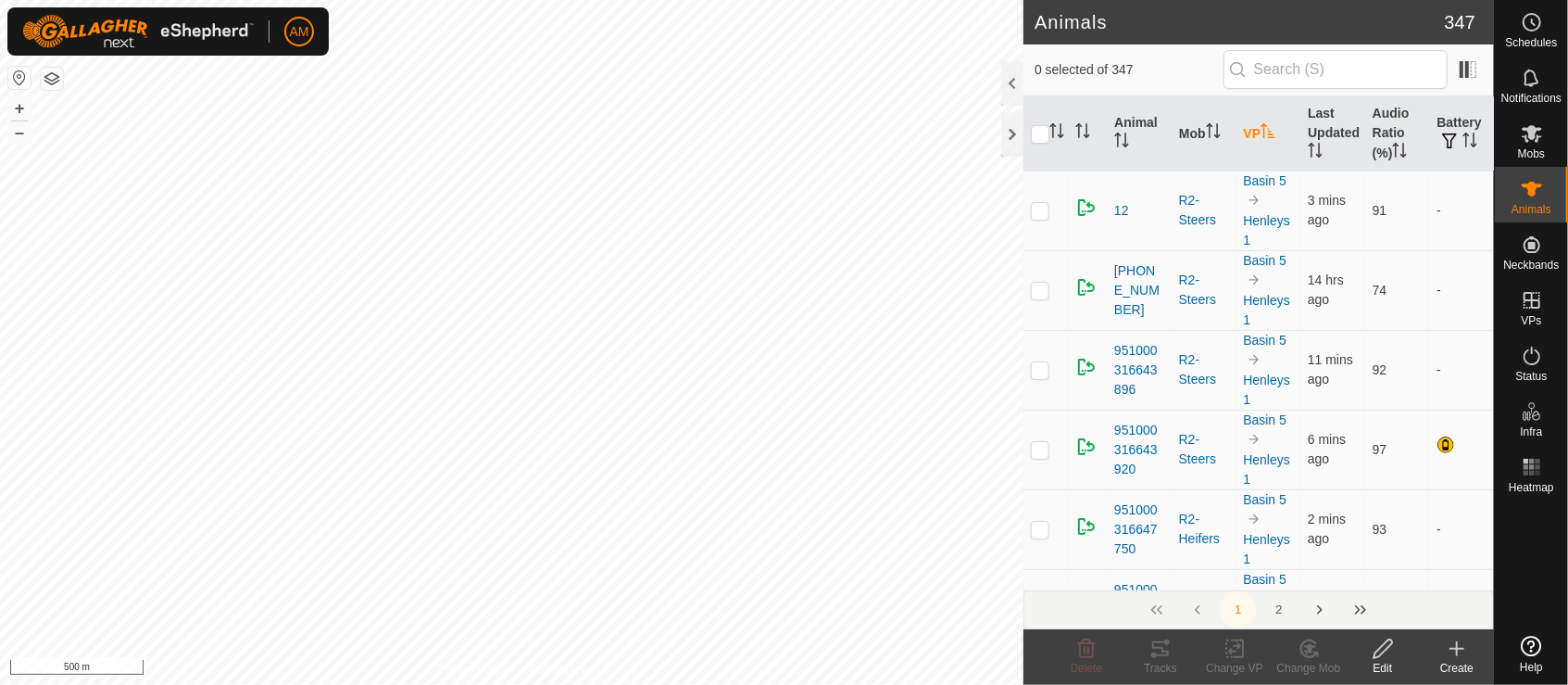
click at [1248, 133] on th "VP" at bounding box center [1268, 134] width 65 height 75
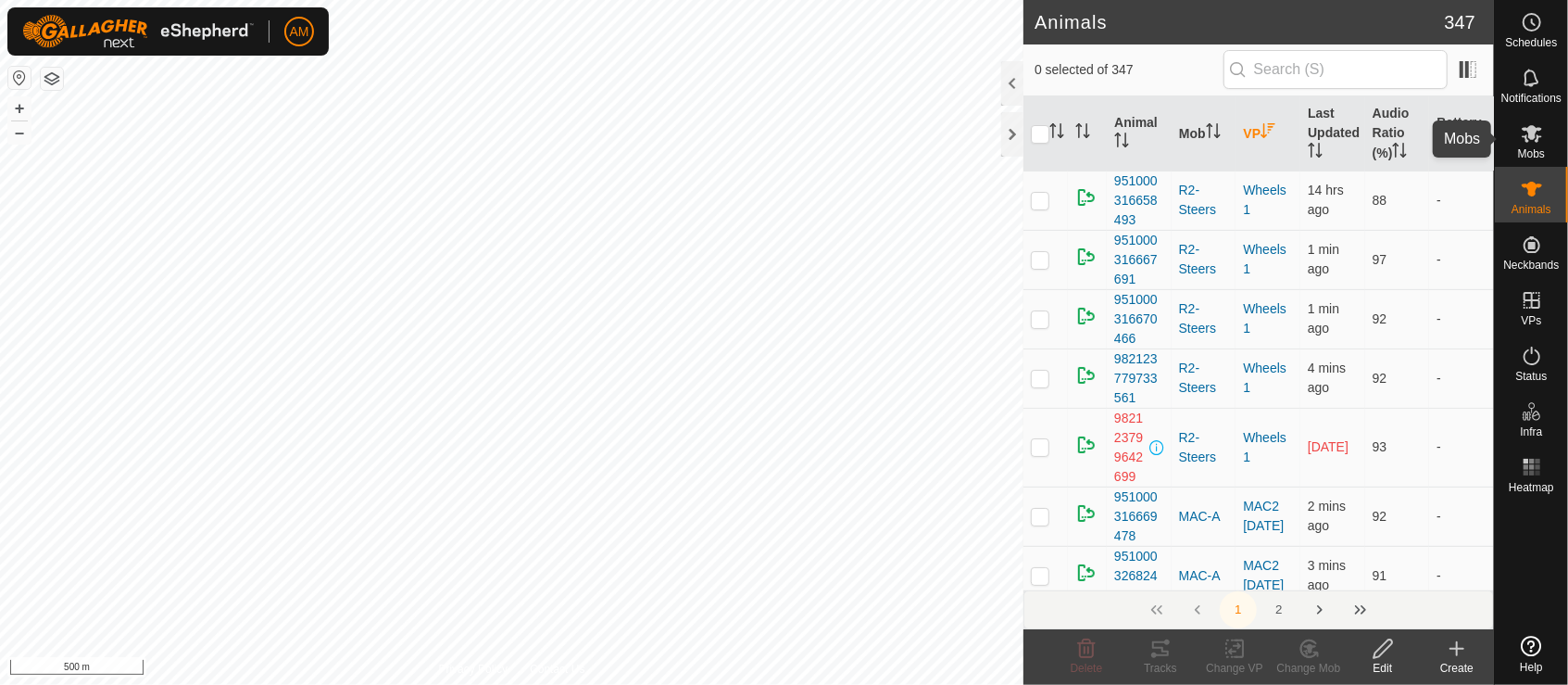
click at [1521, 125] on icon at bounding box center [1532, 133] width 22 height 22
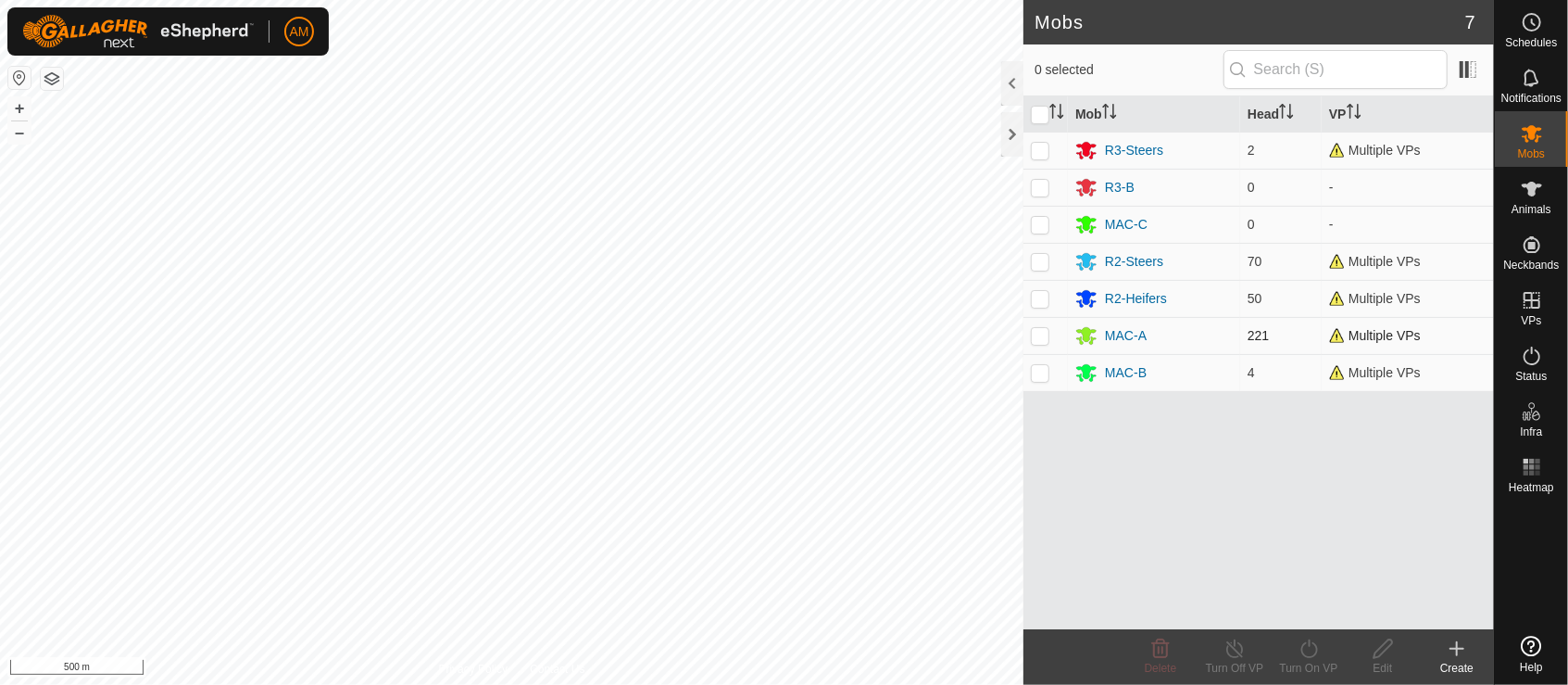
click at [1040, 336] on p-checkbox at bounding box center [1039, 335] width 19 height 15
checkbox input "true"
click at [1142, 335] on div "MAC-A" at bounding box center [1125, 336] width 42 height 20
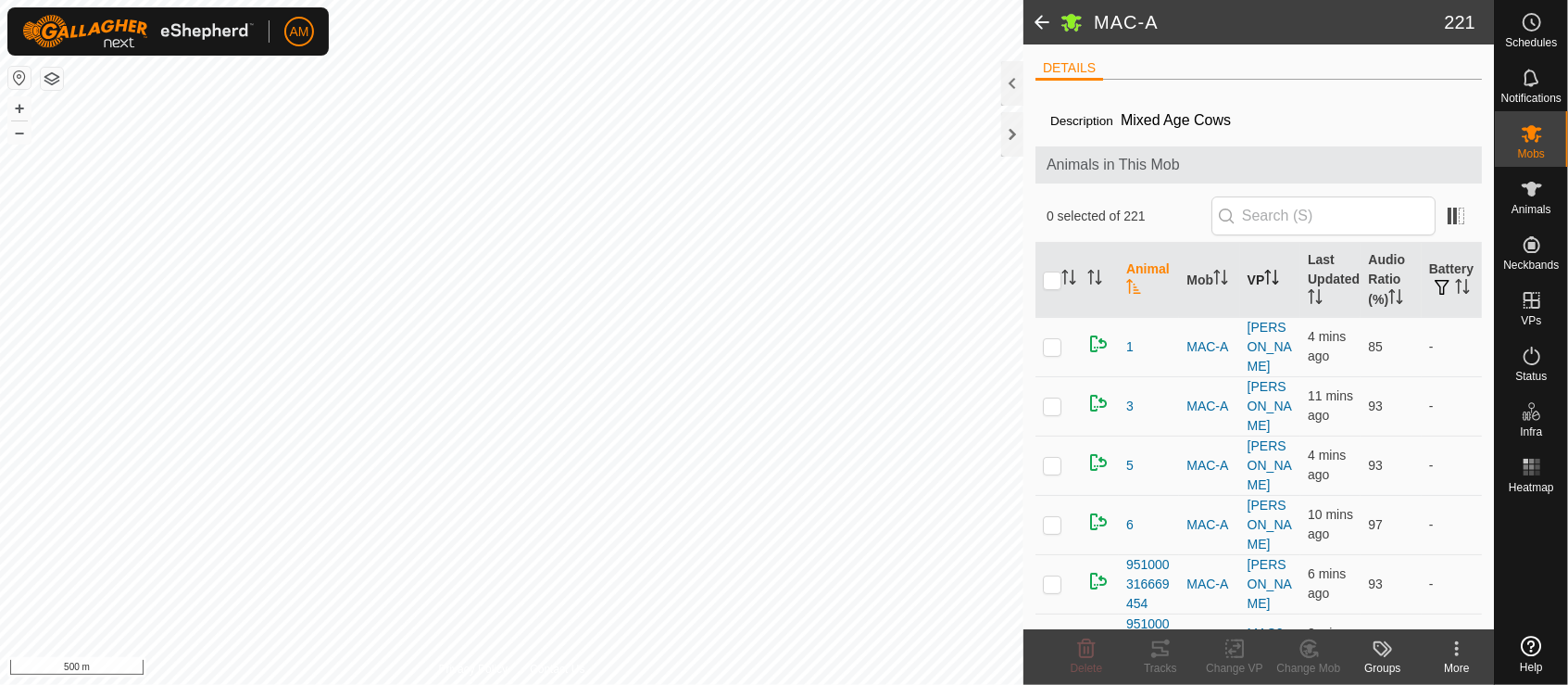
click at [1257, 274] on th "VP" at bounding box center [1271, 280] width 60 height 75
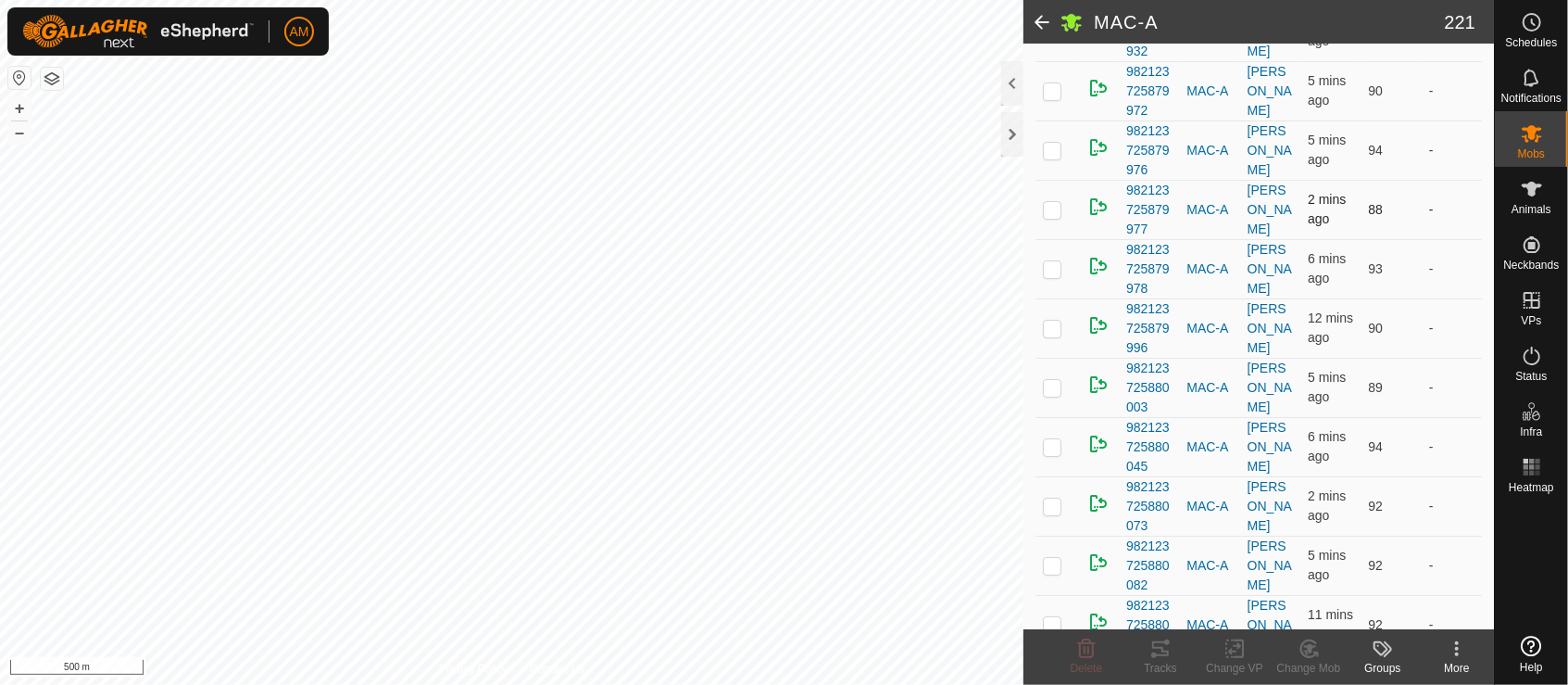
scroll to position [4428, 0]
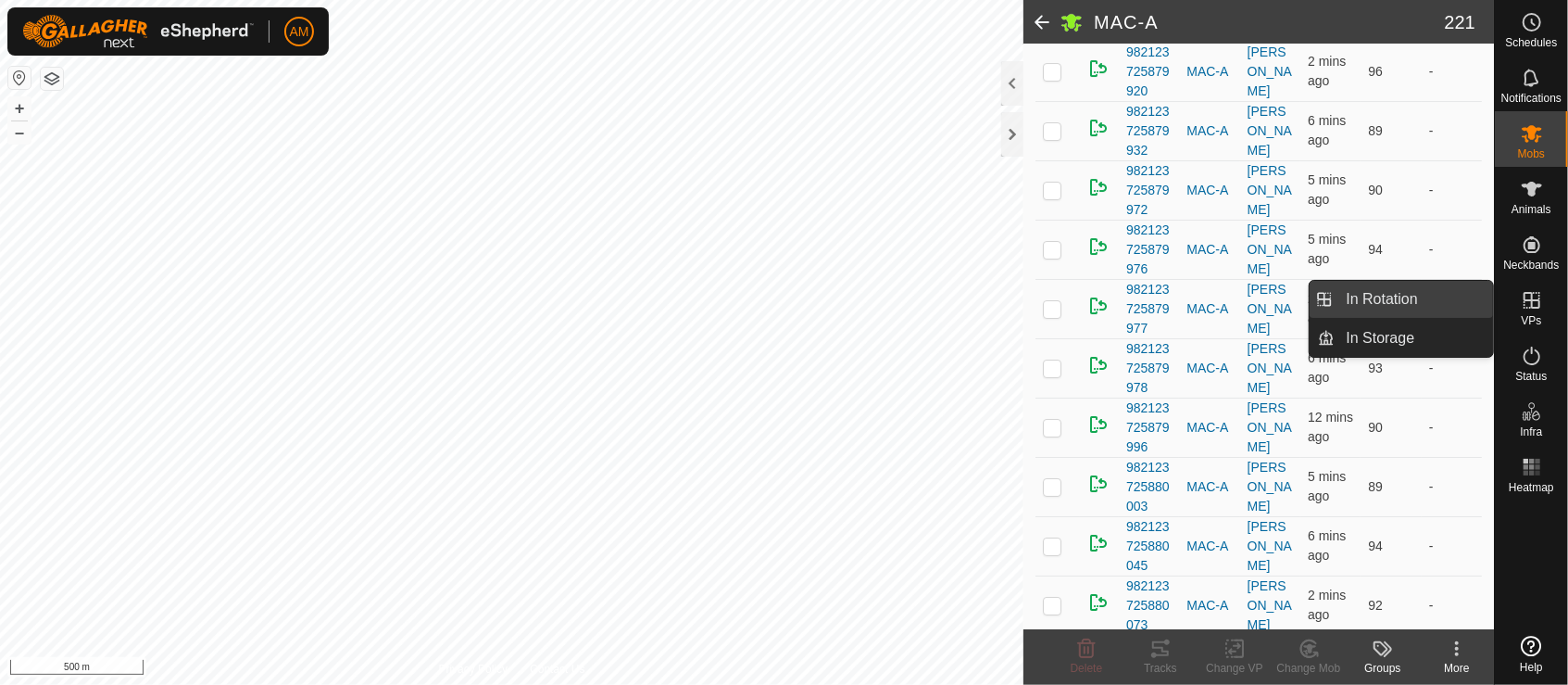
click at [1436, 302] on link "In Rotation" at bounding box center [1415, 300] width 158 height 37
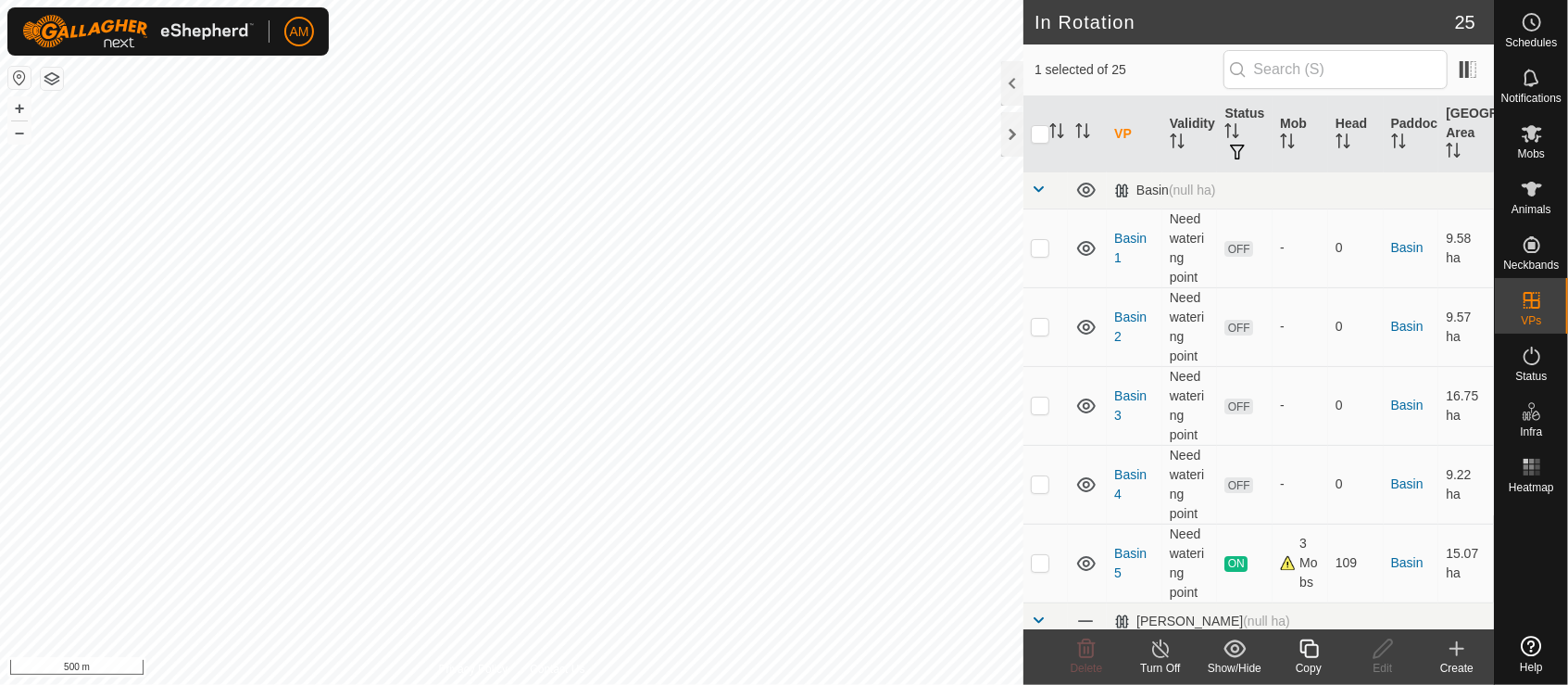
scroll to position [618, 0]
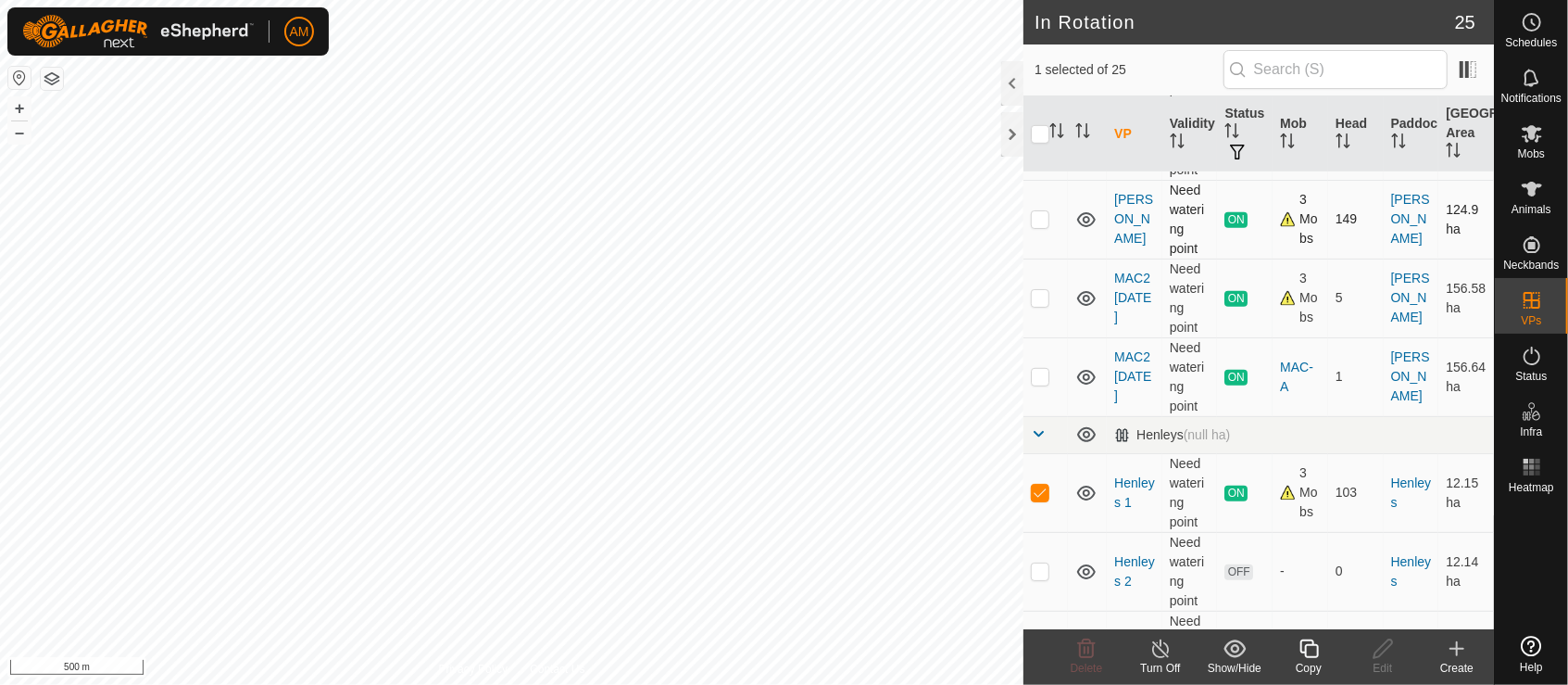
click at [1041, 221] on p-checkbox at bounding box center [1039, 219] width 19 height 15
checkbox input "true"
click at [1030, 494] on td at bounding box center [1046, 493] width 45 height 79
checkbox input "false"
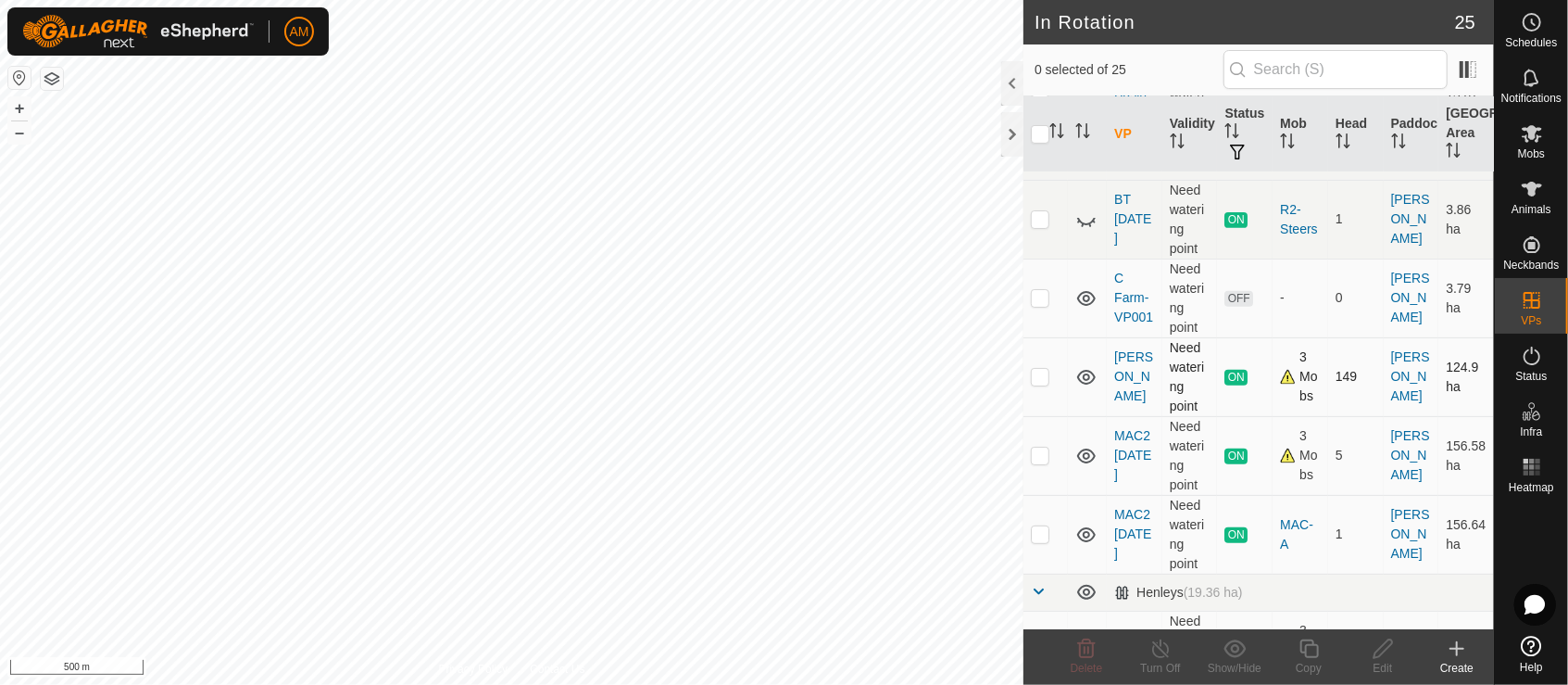
scroll to position [514, 0]
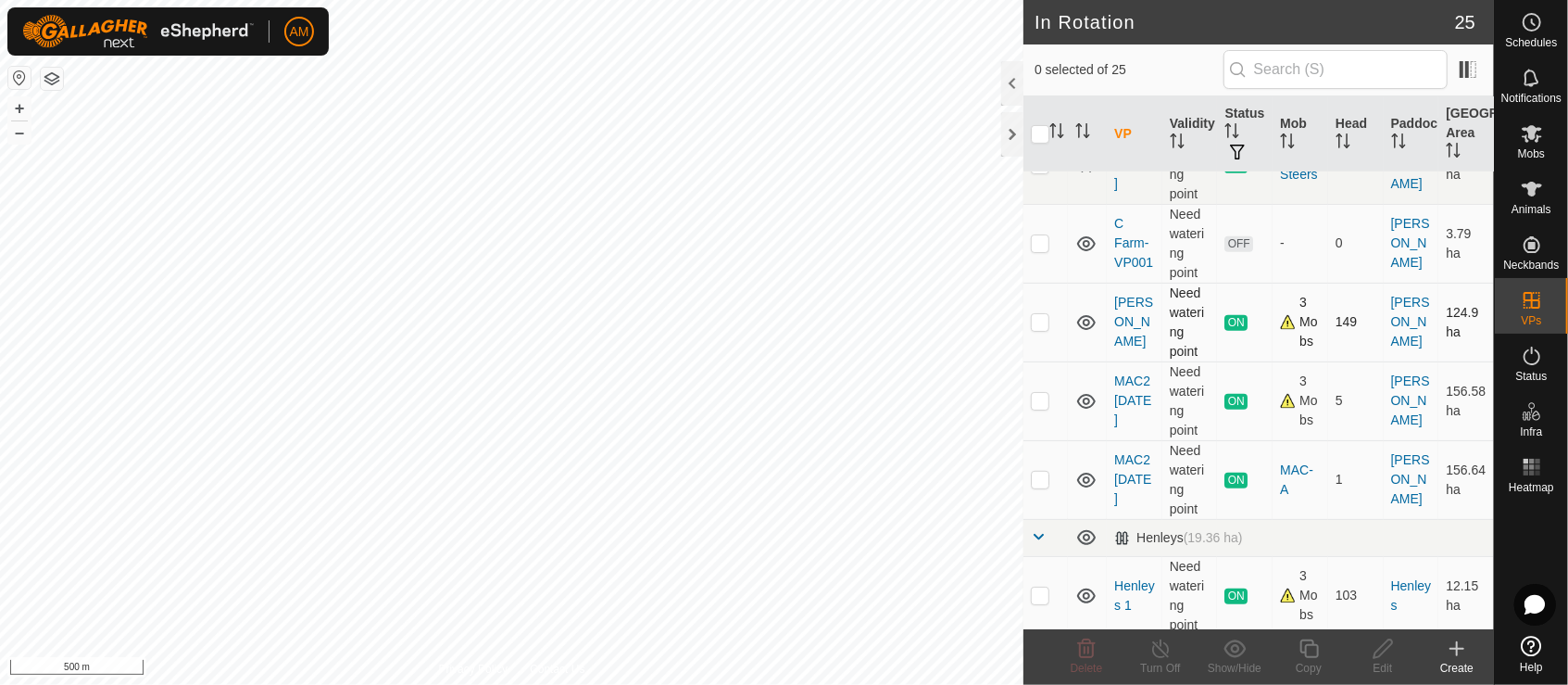
click at [1041, 317] on p-checkbox at bounding box center [1039, 321] width 19 height 15
checkbox input "true"
click at [1321, 650] on copy-svg-icon at bounding box center [1309, 649] width 74 height 22
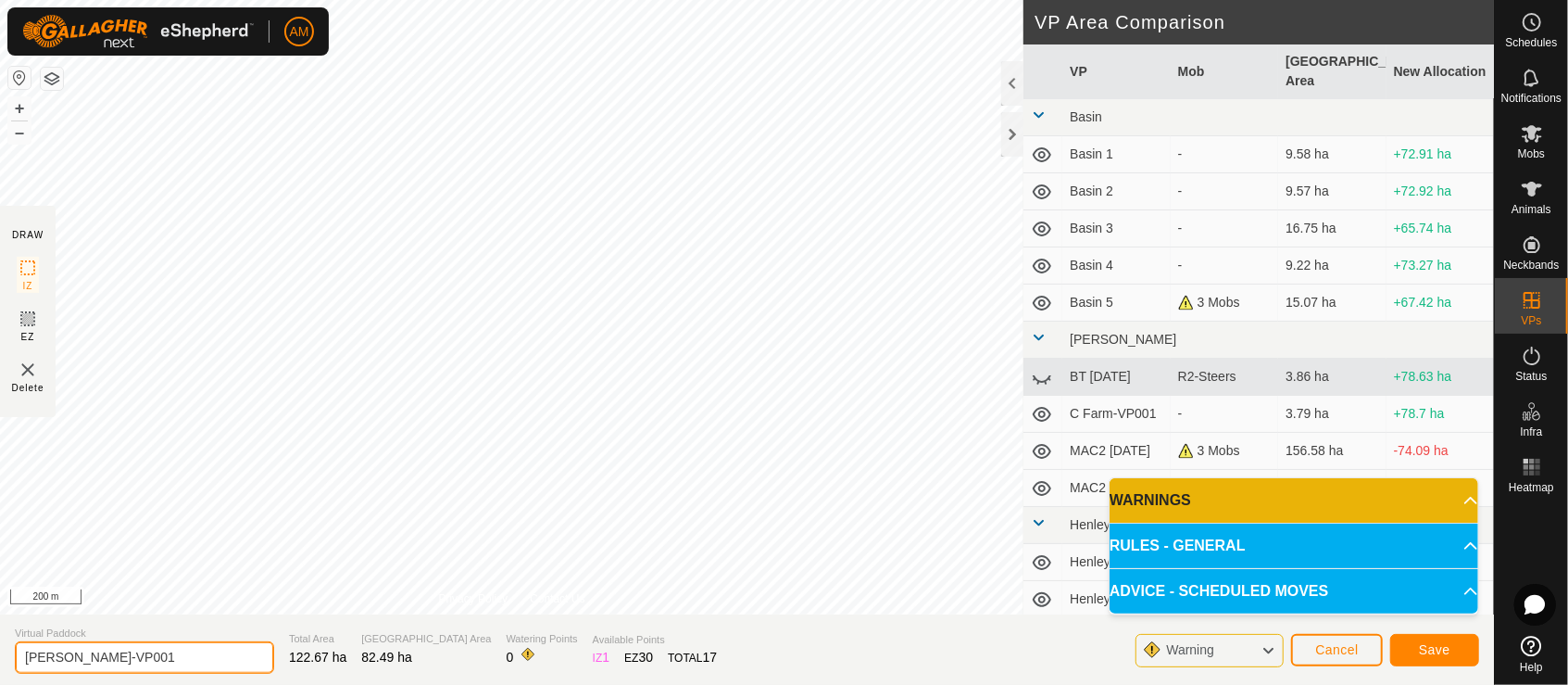
drag, startPoint x: 156, startPoint y: 666, endPoint x: 57, endPoint y: 658, distance: 99.3
click at [57, 658] on input "[PERSON_NAME]-VP001" at bounding box center [144, 657] width 259 height 32
type input "MAC [DATE]"
click at [1422, 671] on div "Save" at bounding box center [1434, 650] width 89 height 45
click at [1432, 655] on span "Save" at bounding box center [1434, 649] width 31 height 15
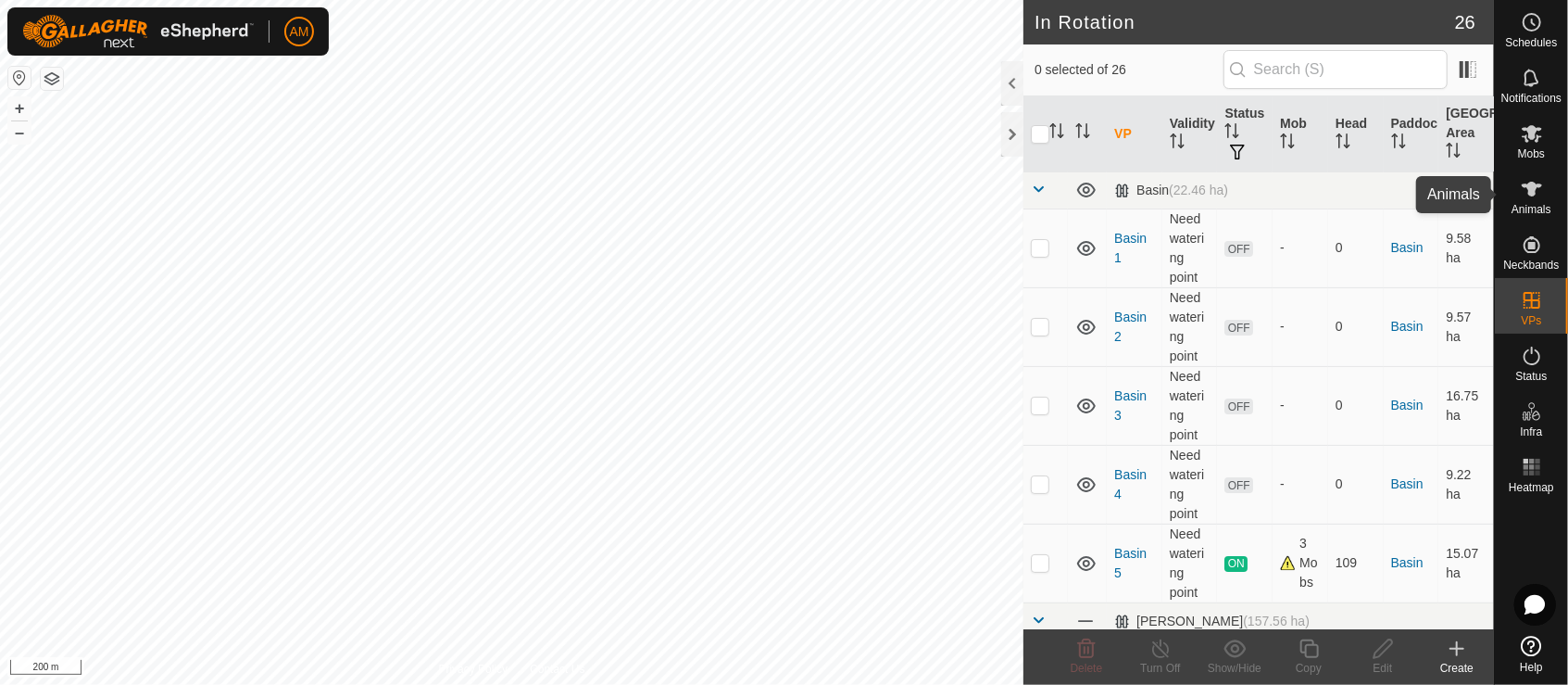
click at [1532, 198] on icon at bounding box center [1532, 188] width 22 height 22
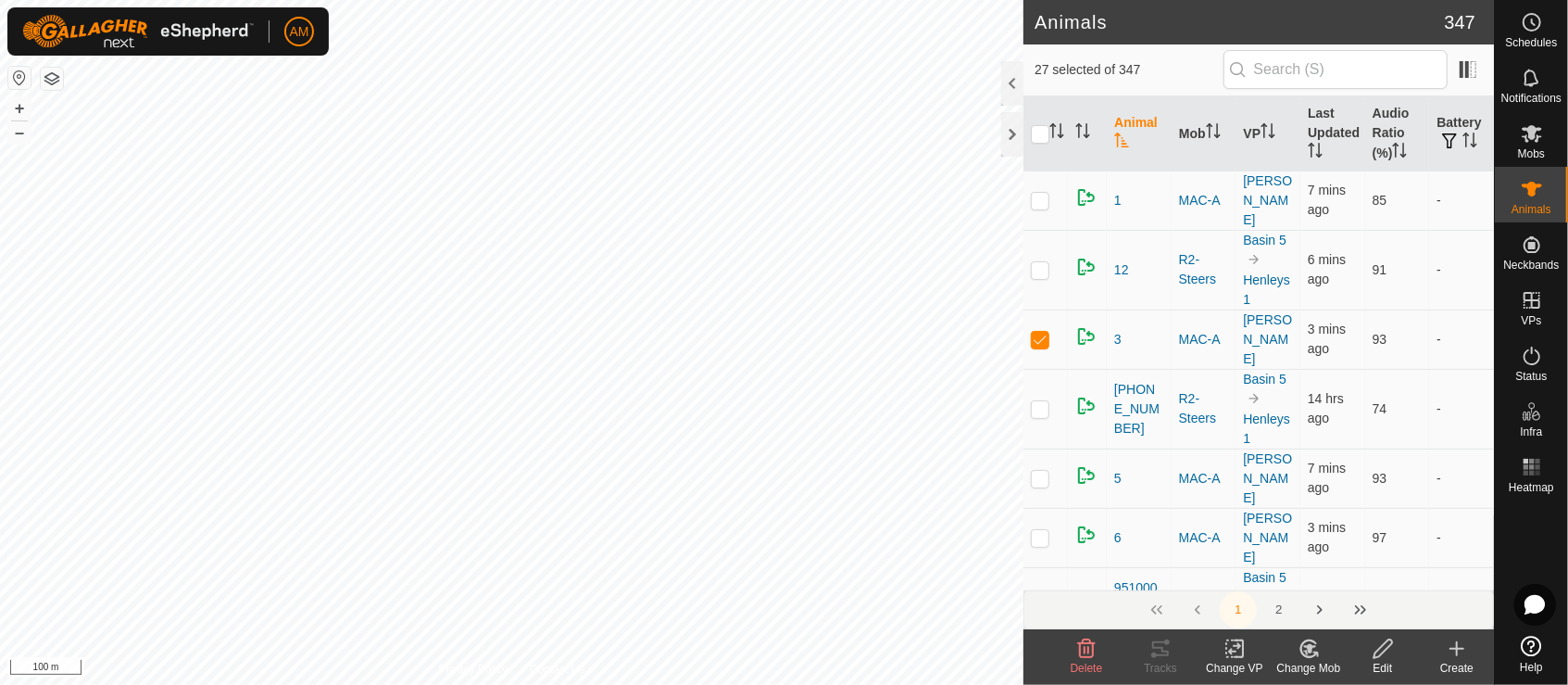
checkbox input "true"
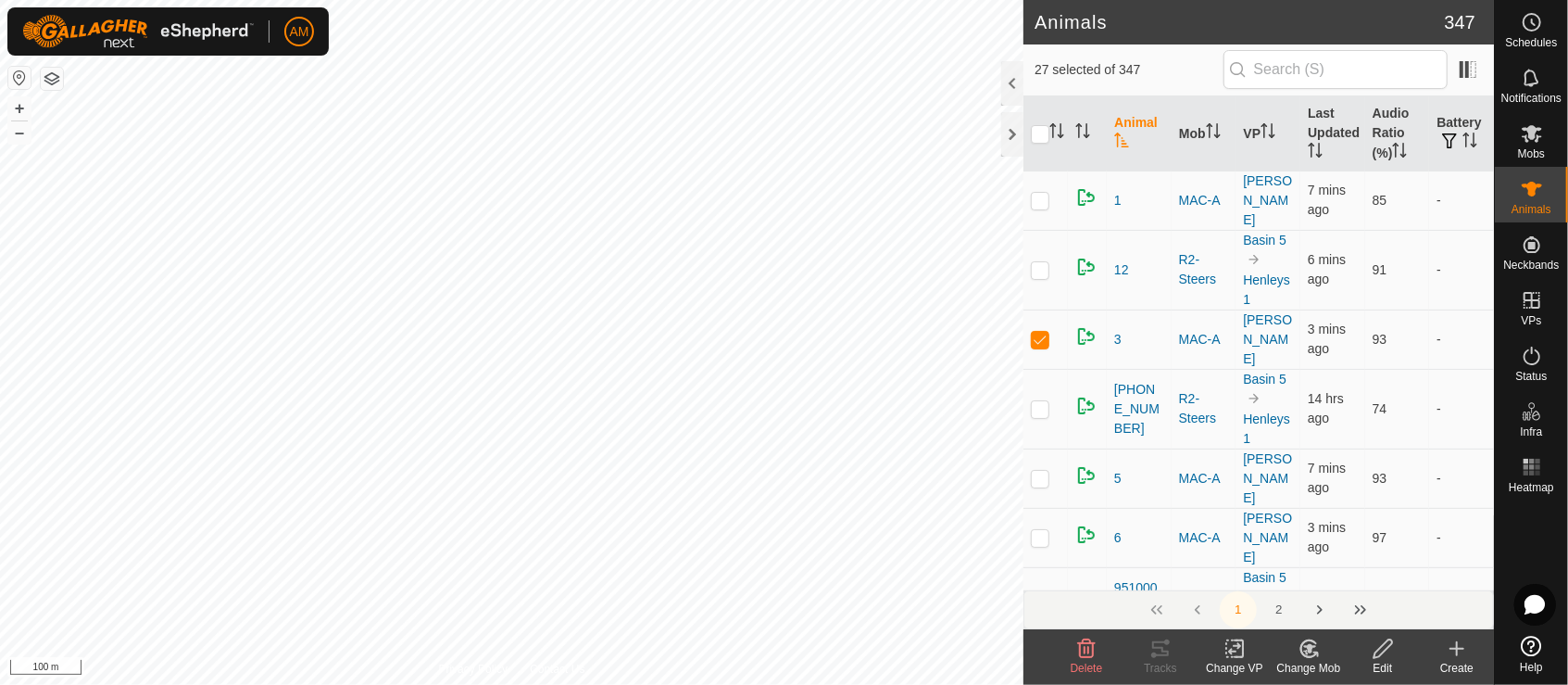
checkbox input "true"
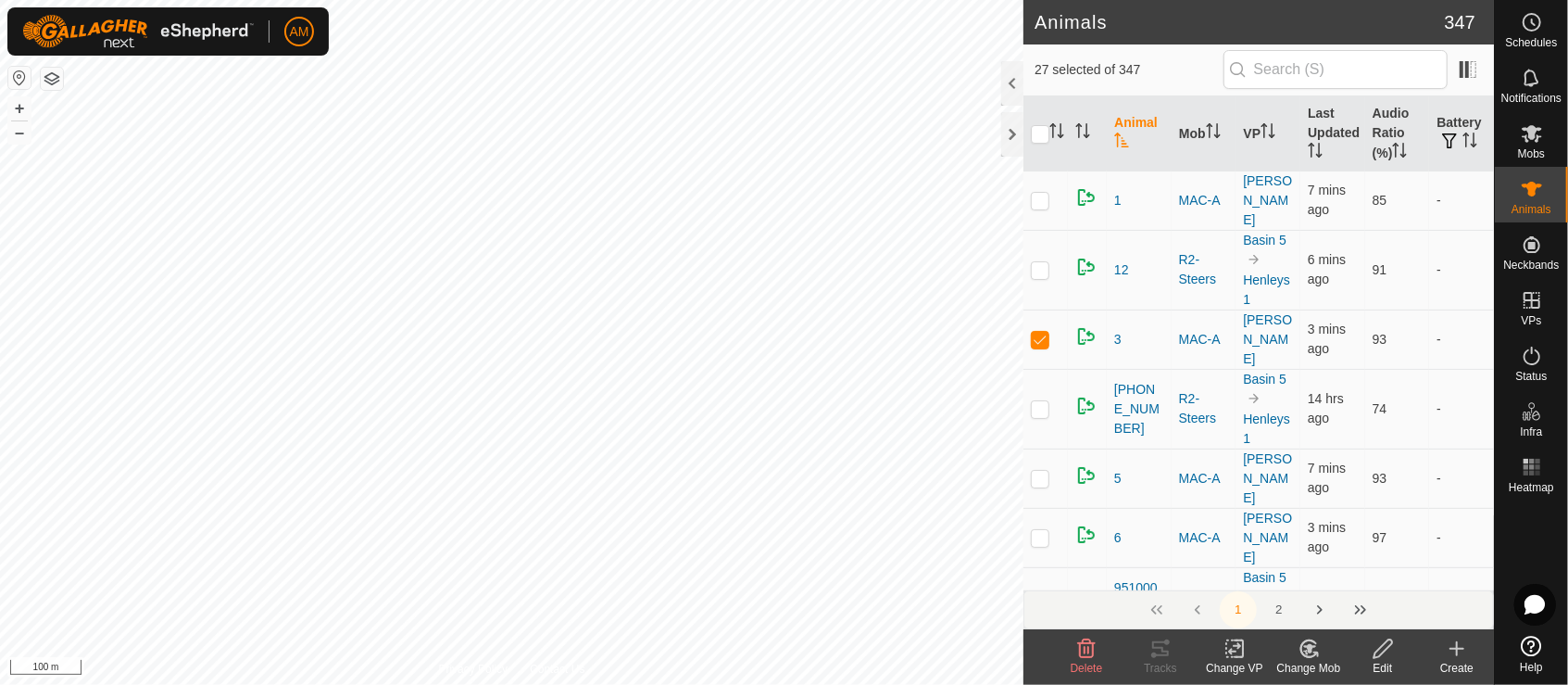
checkbox input "true"
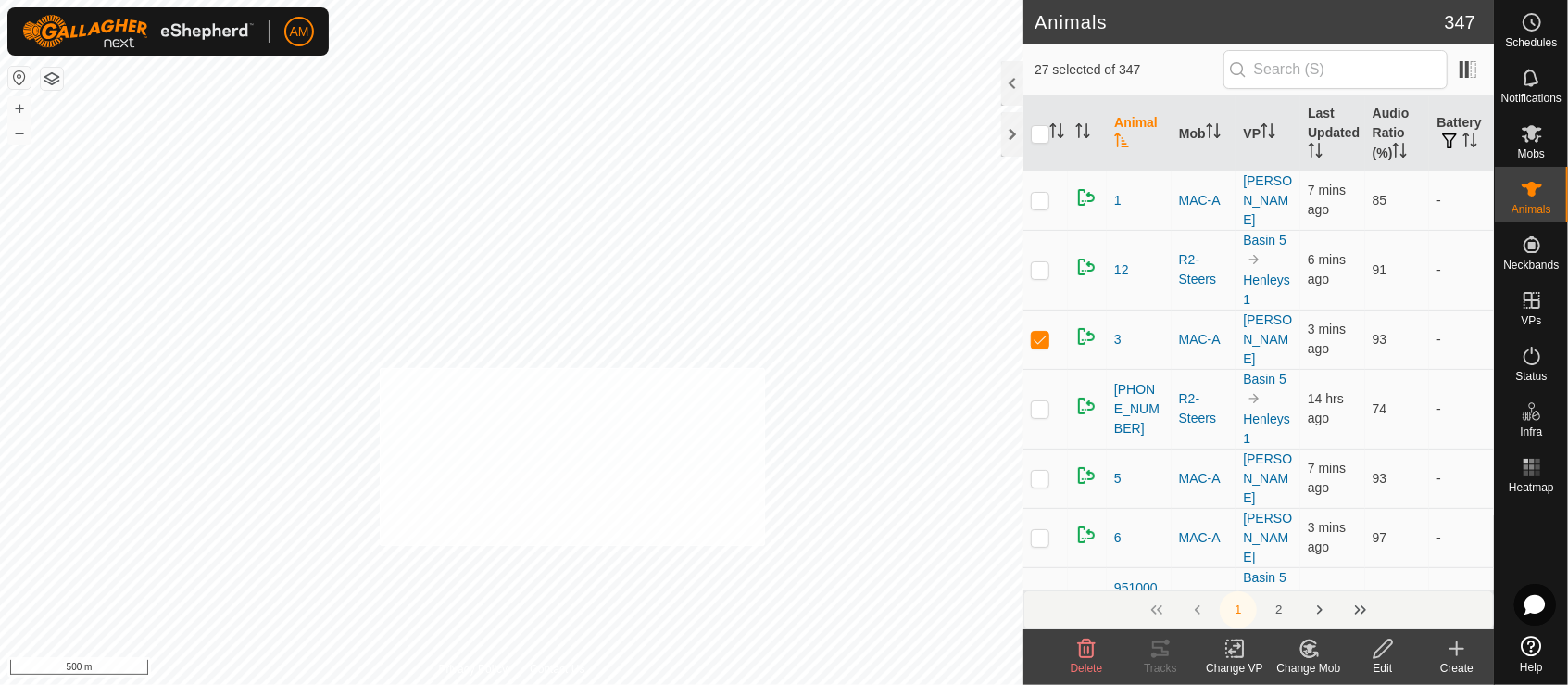
checkbox input "true"
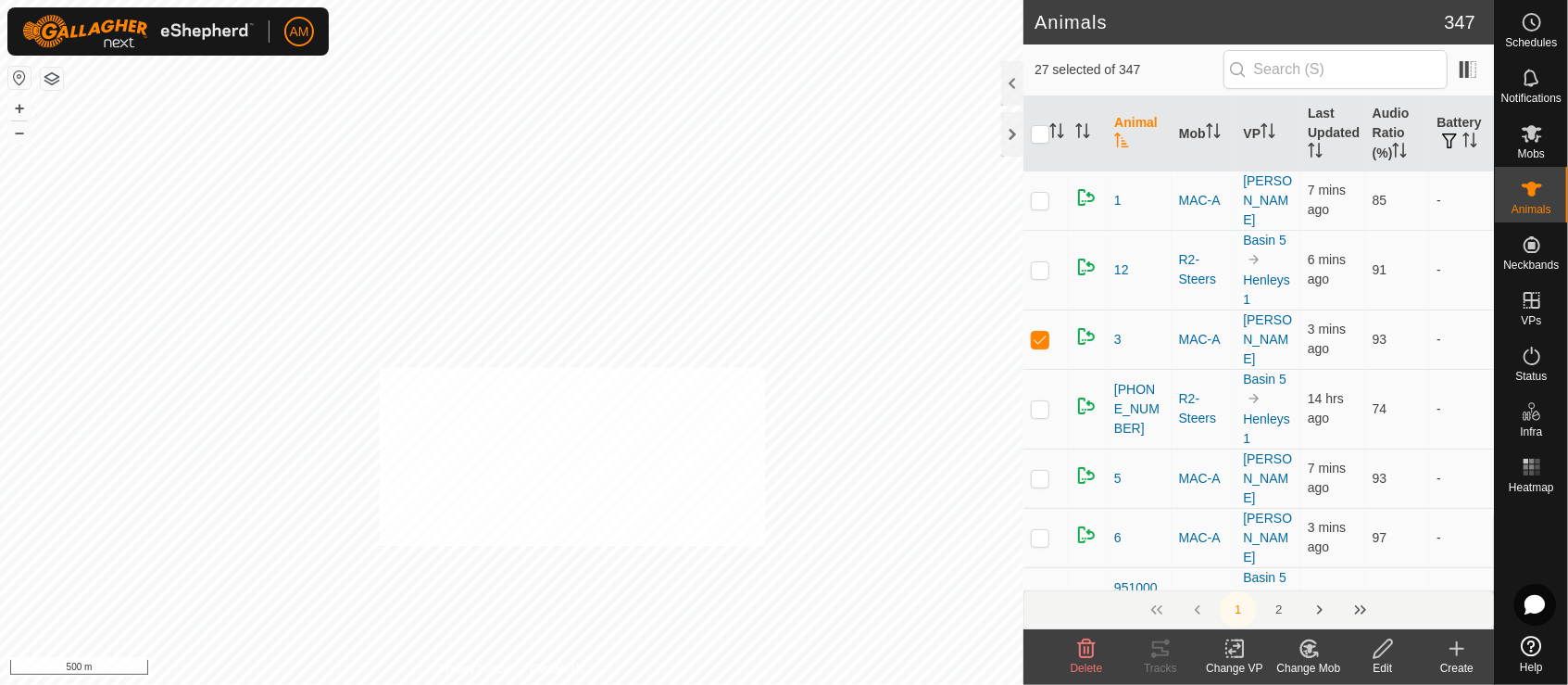
checkbox input "true"
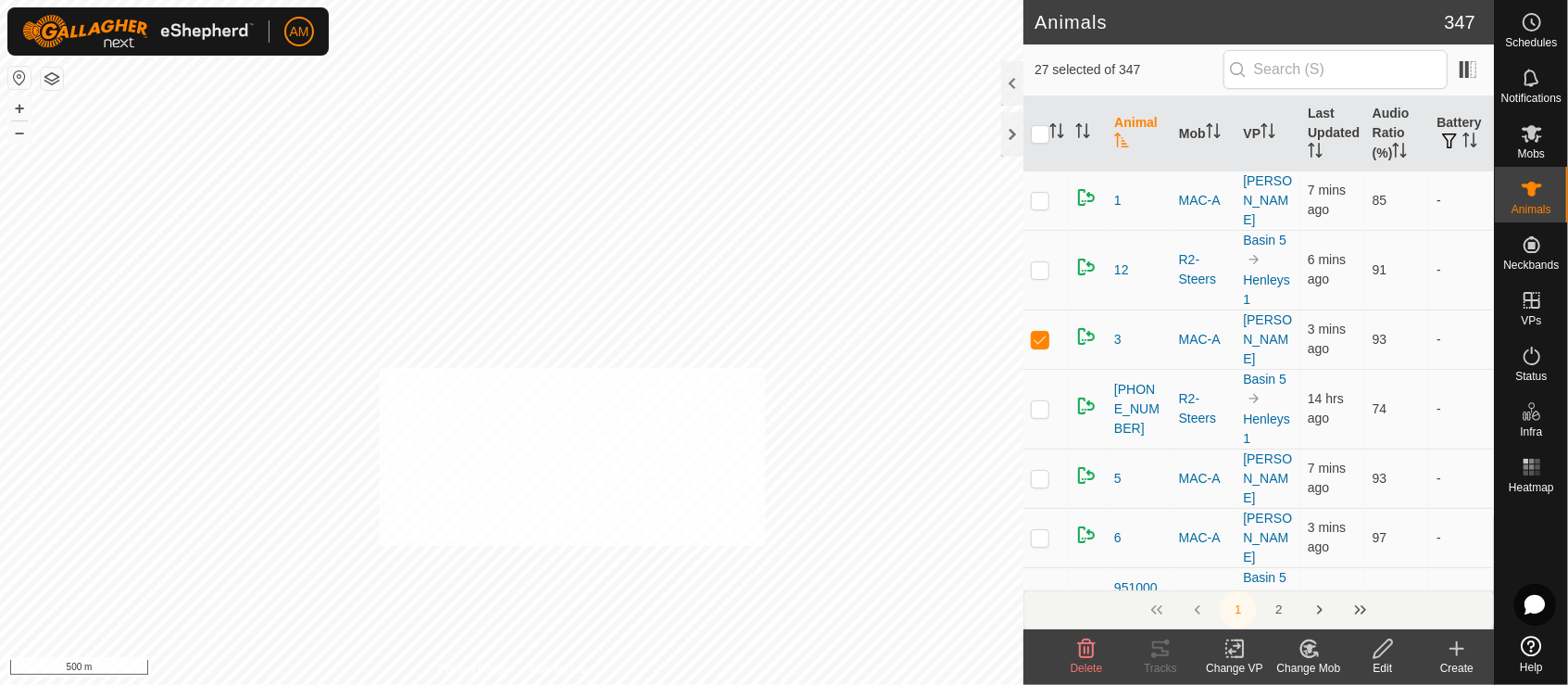
checkbox input "true"
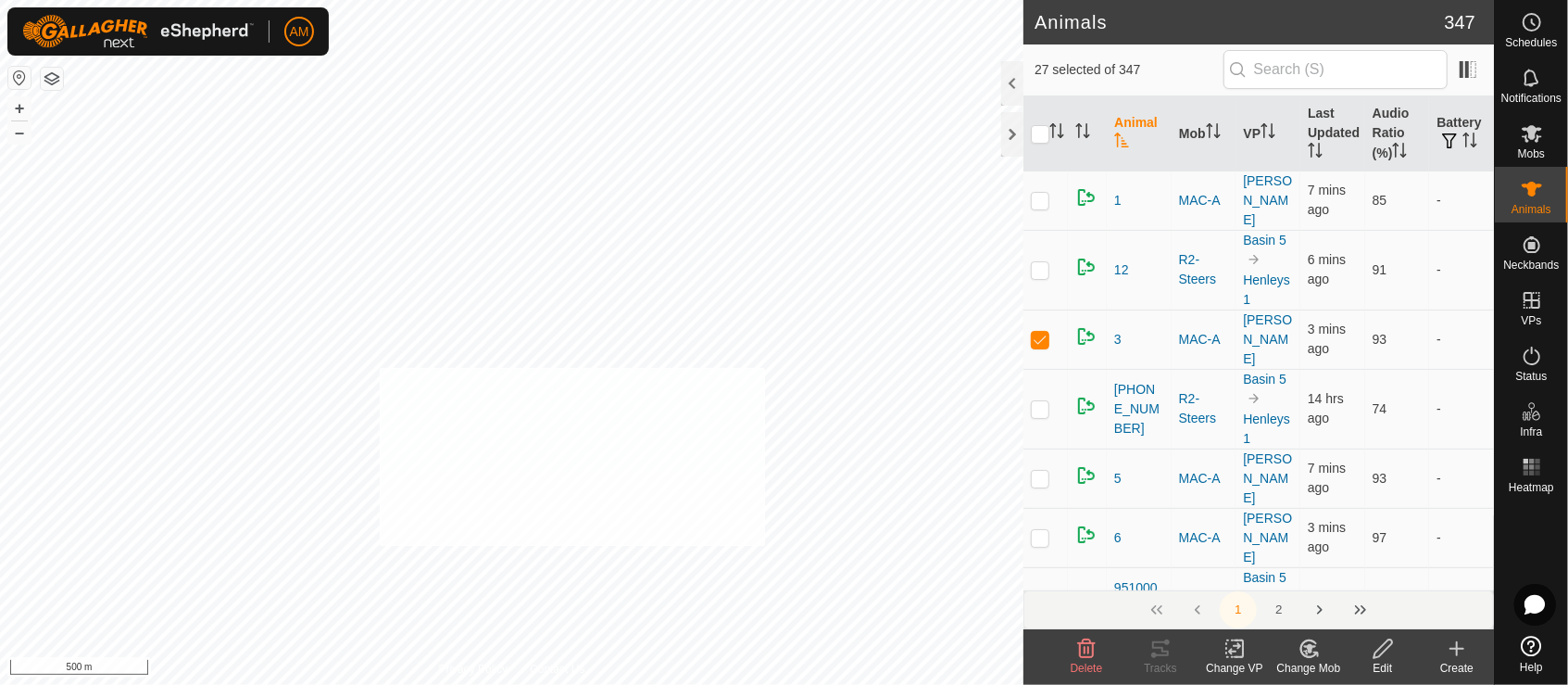
checkbox input "true"
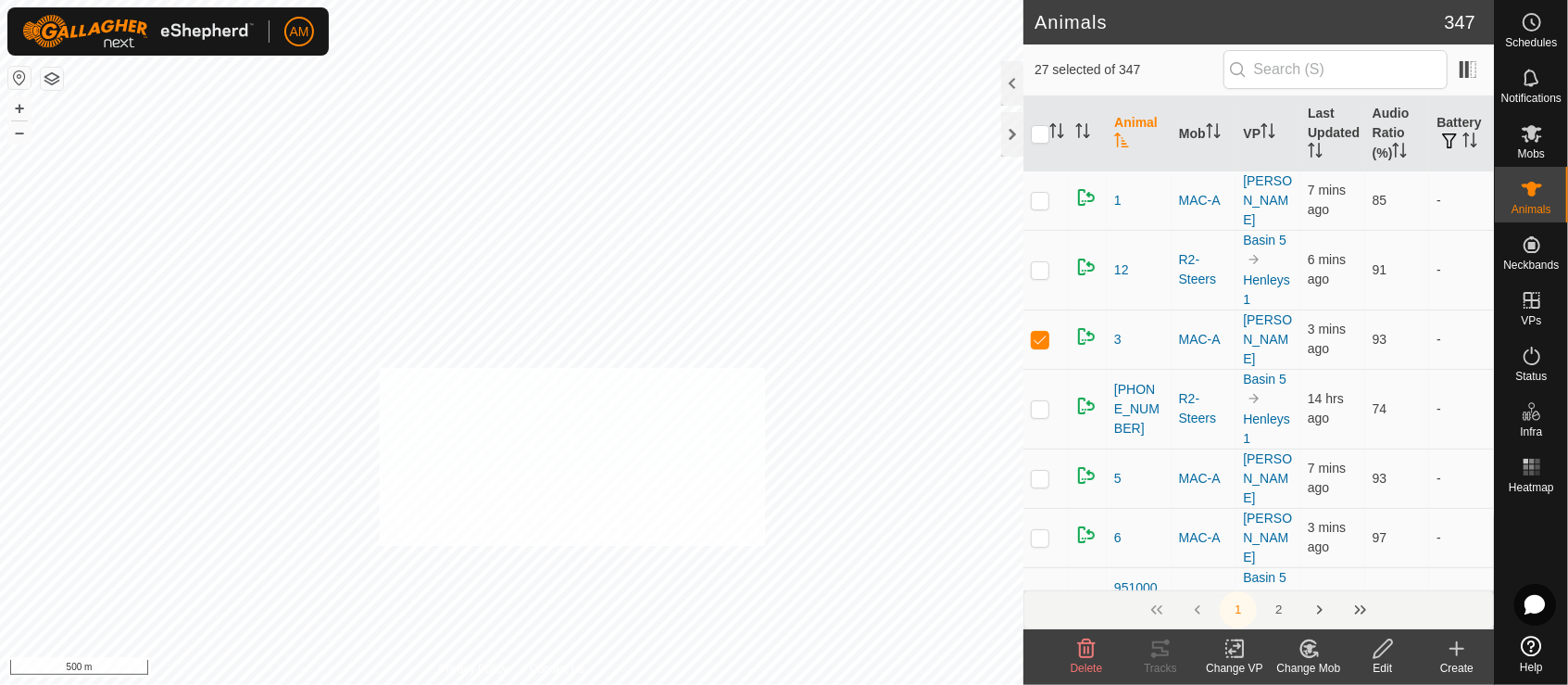
checkbox input "true"
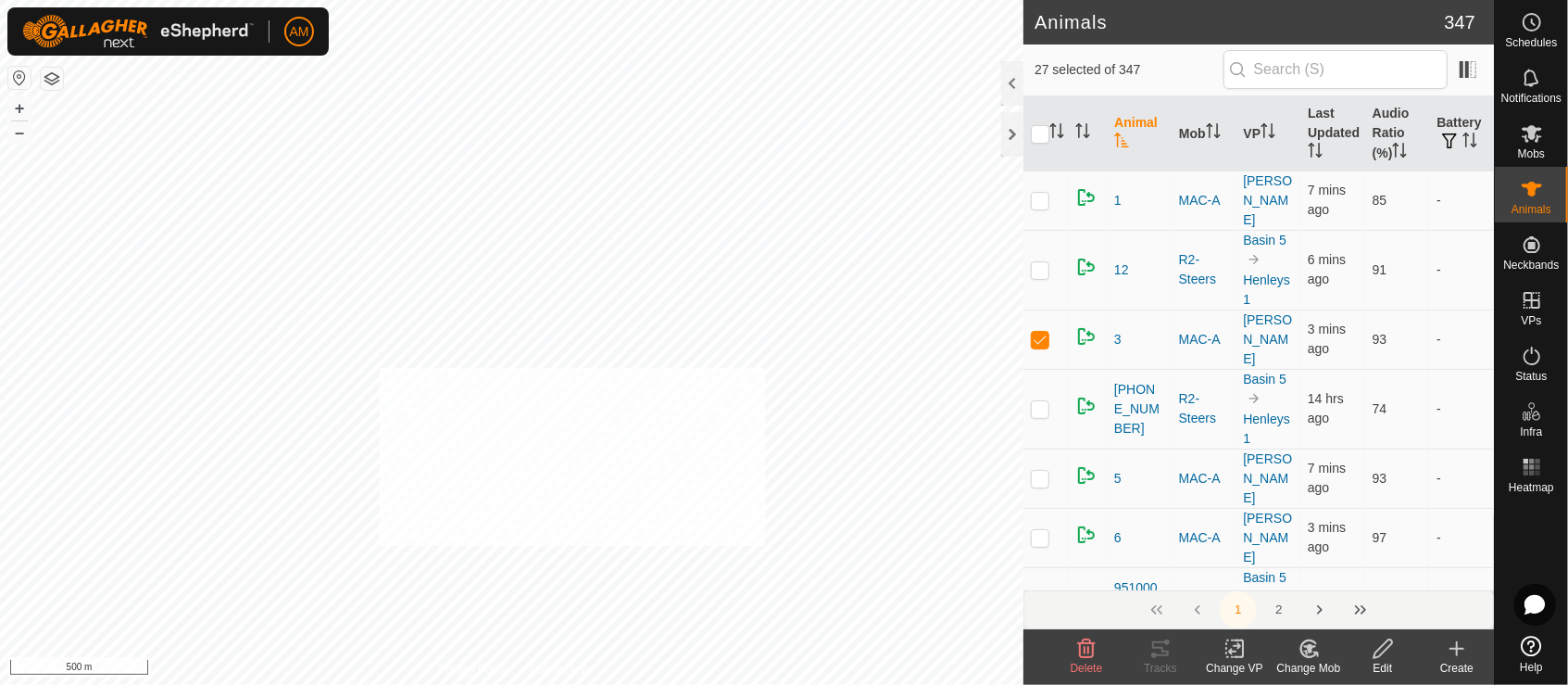
checkbox input "true"
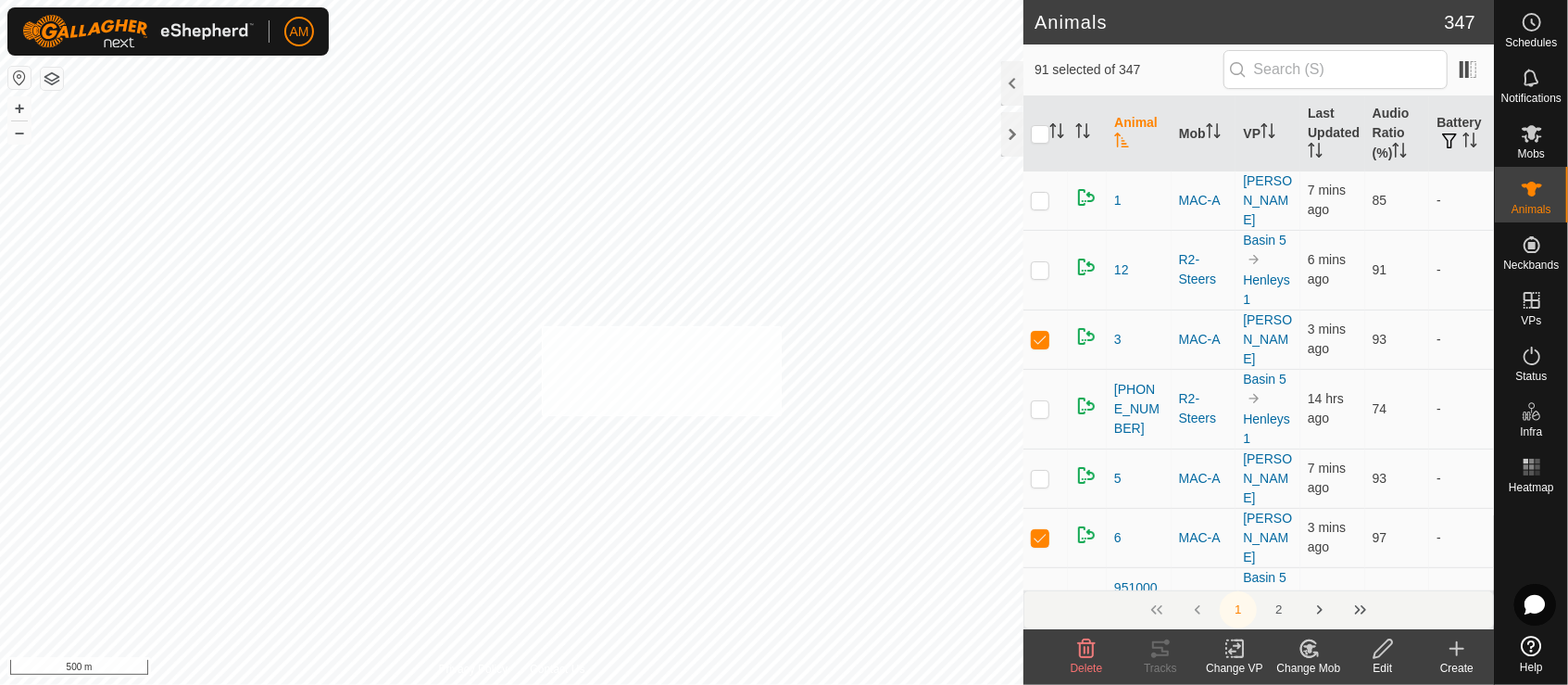
checkbox input "true"
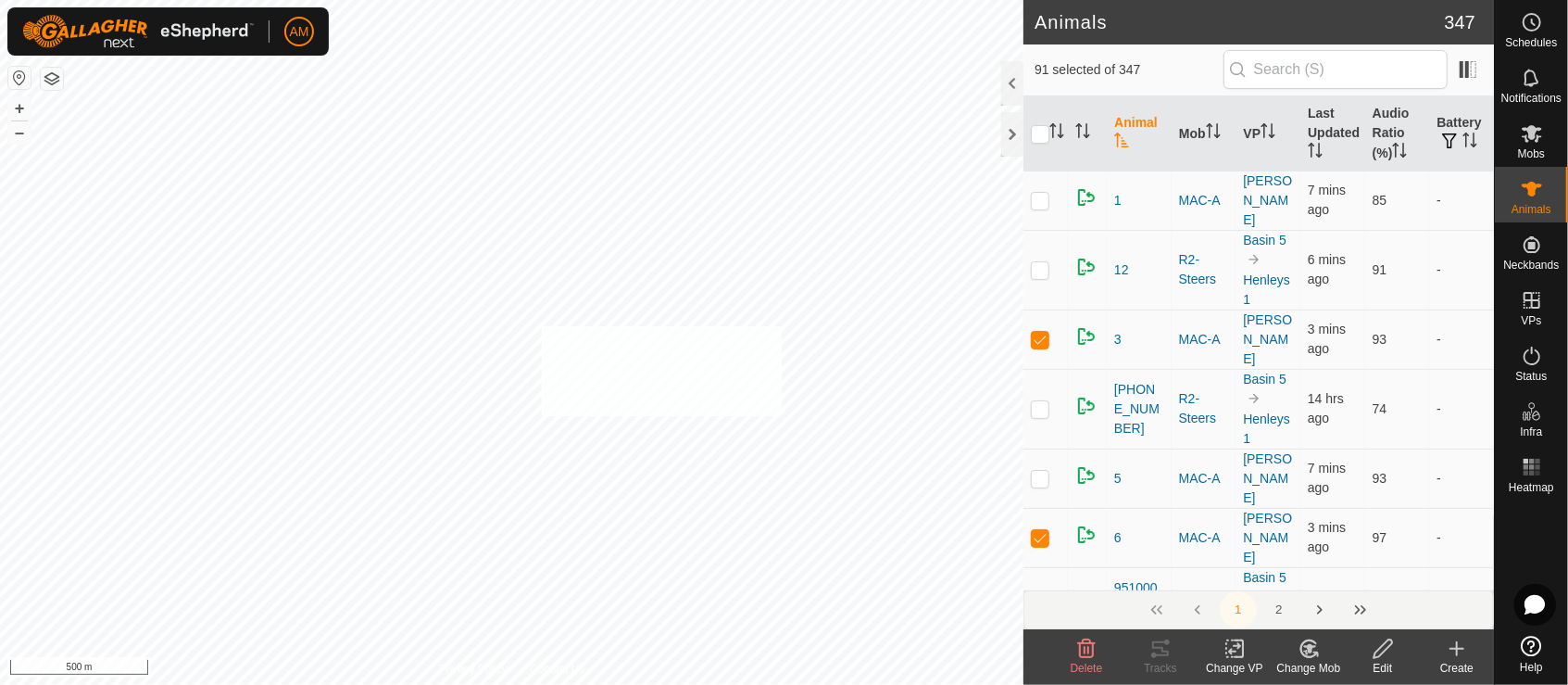
checkbox input "true"
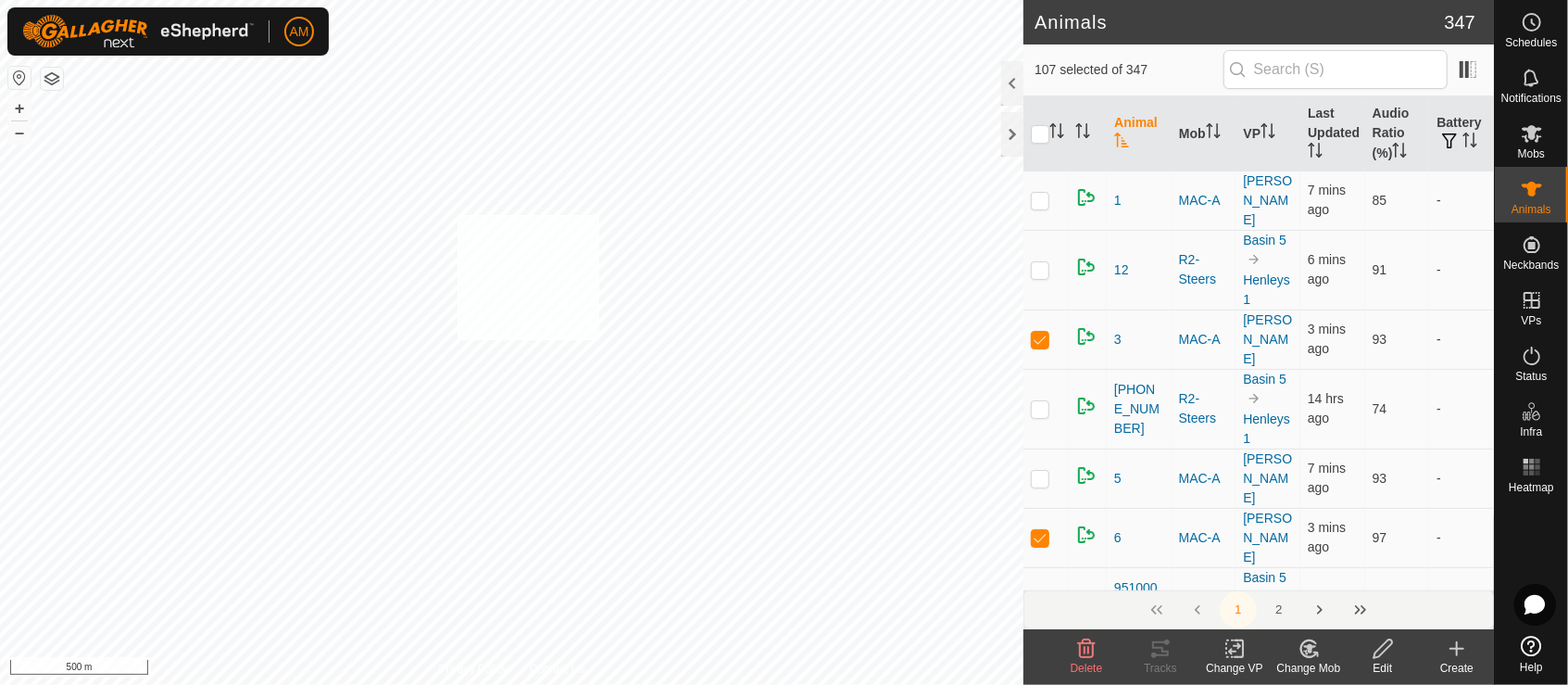
checkbox input "true"
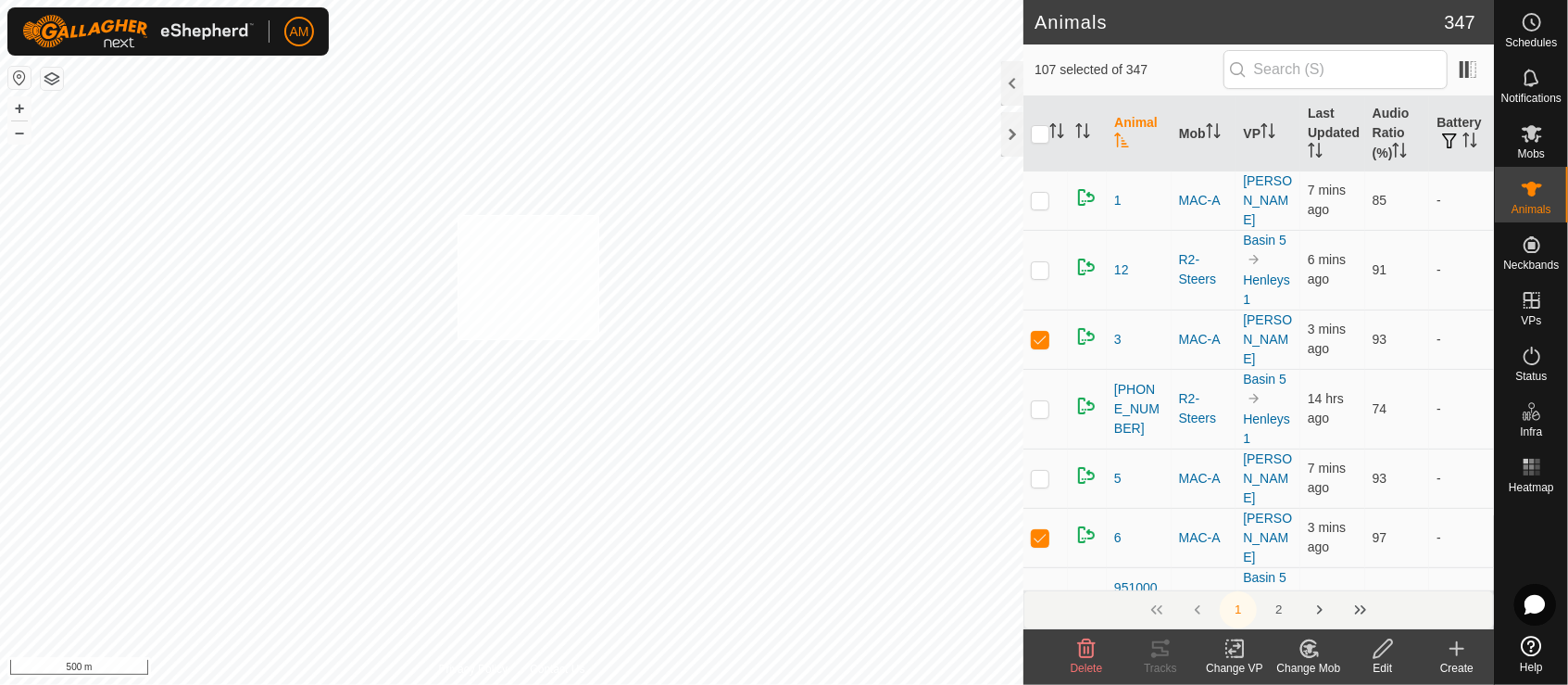
checkbox input "true"
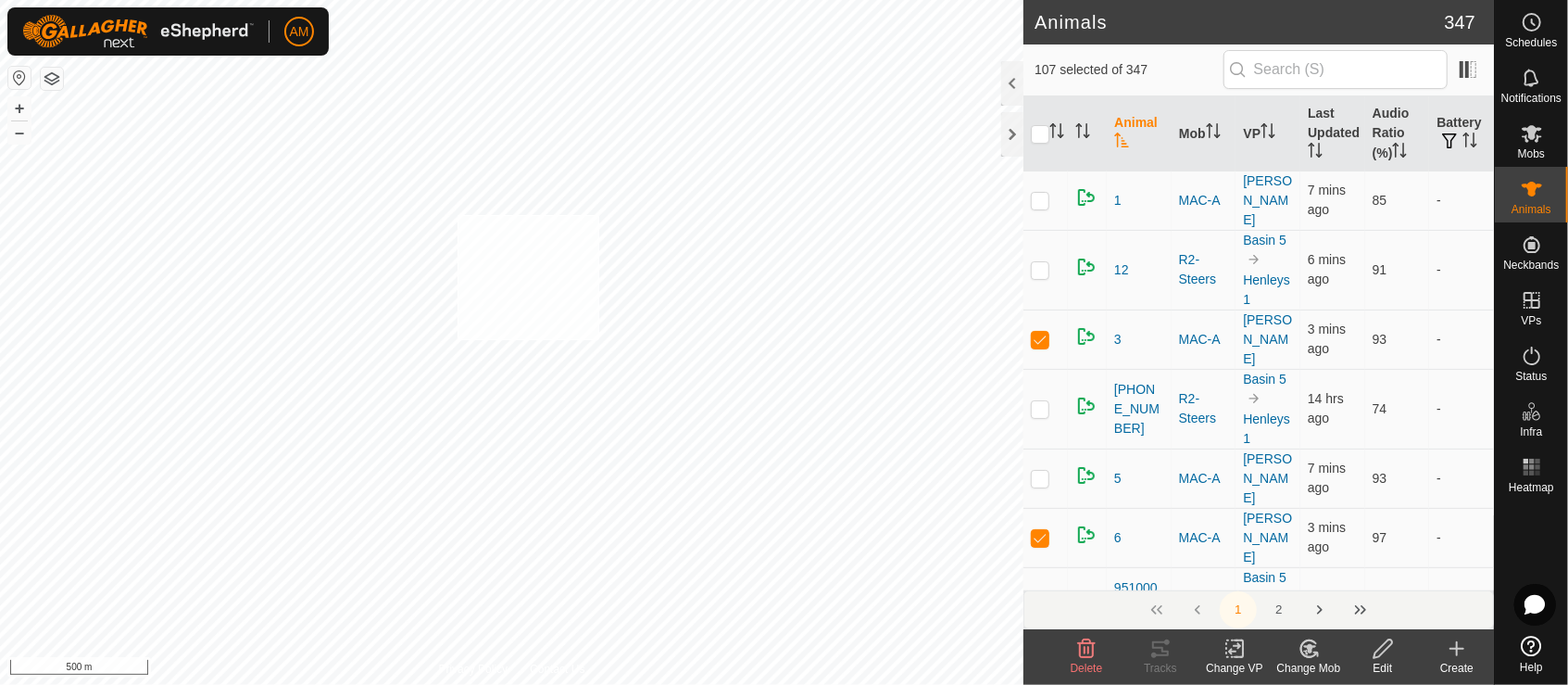
checkbox input "true"
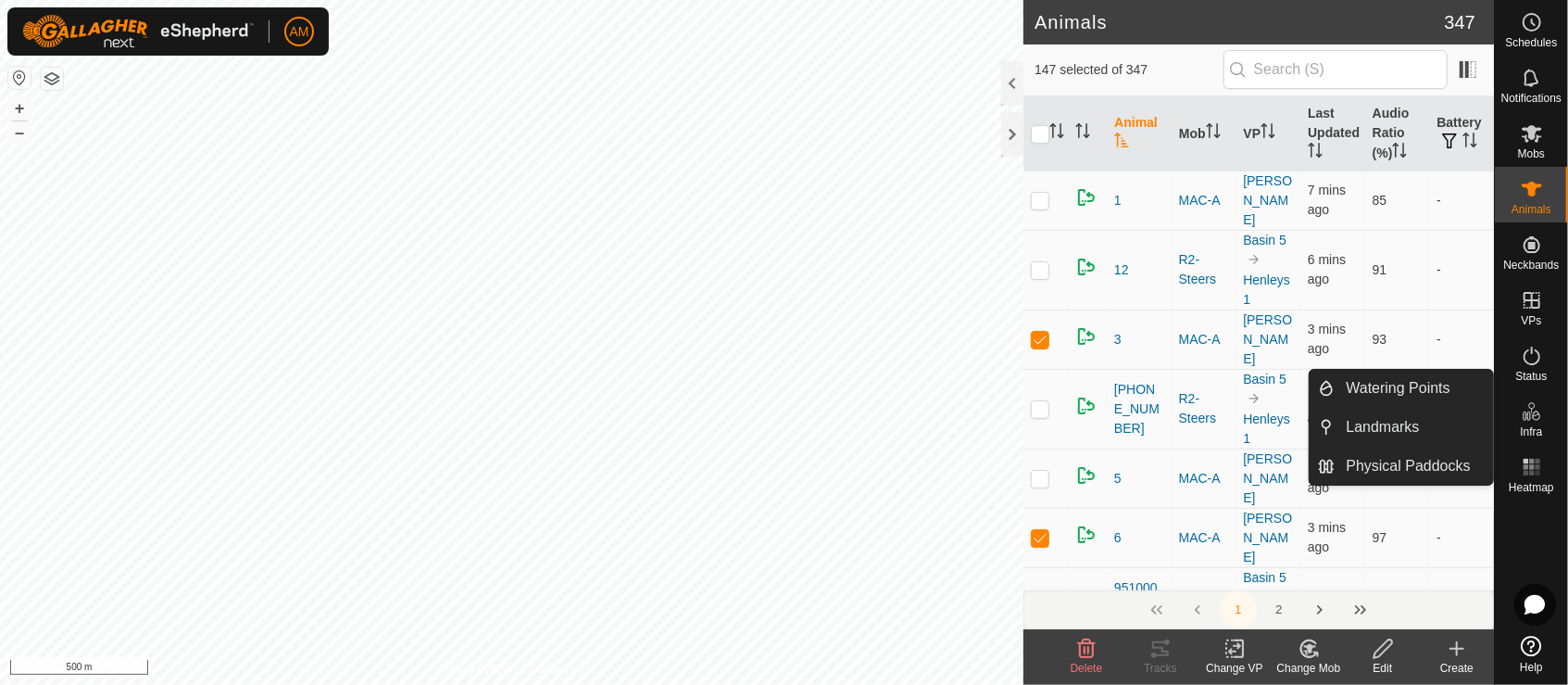
click at [1236, 656] on icon at bounding box center [1235, 649] width 23 height 22
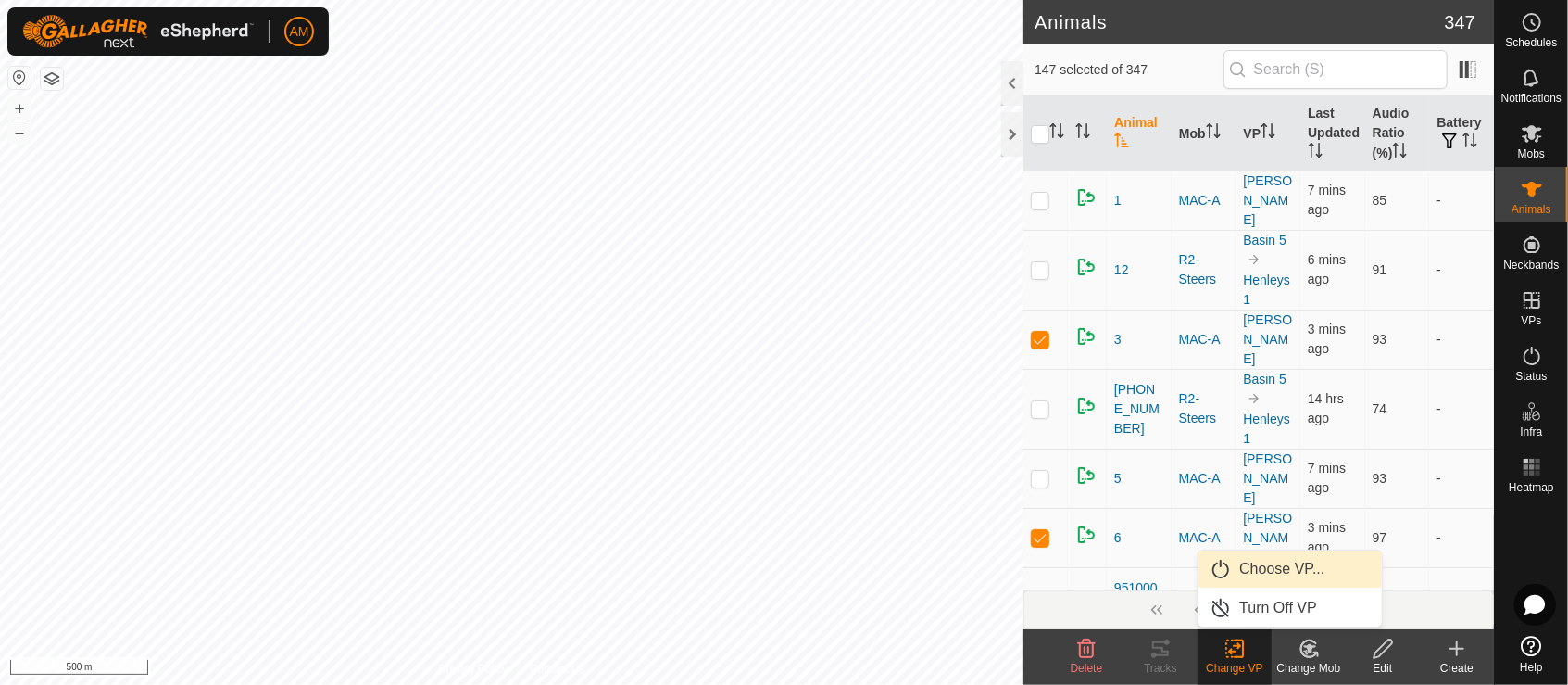
click at [1255, 584] on link "Choose VP..." at bounding box center [1290, 569] width 183 height 37
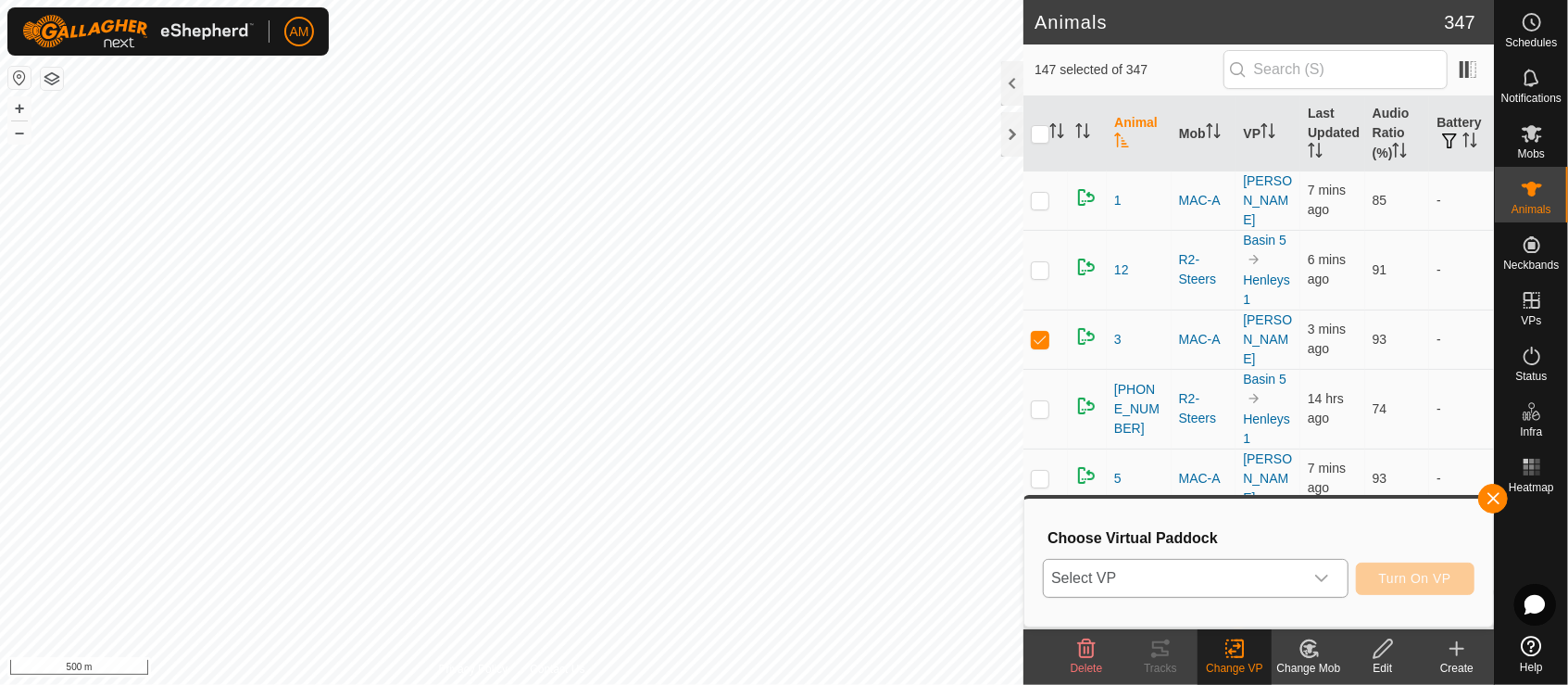
click at [1255, 579] on span "Select VP" at bounding box center [1174, 579] width 259 height 37
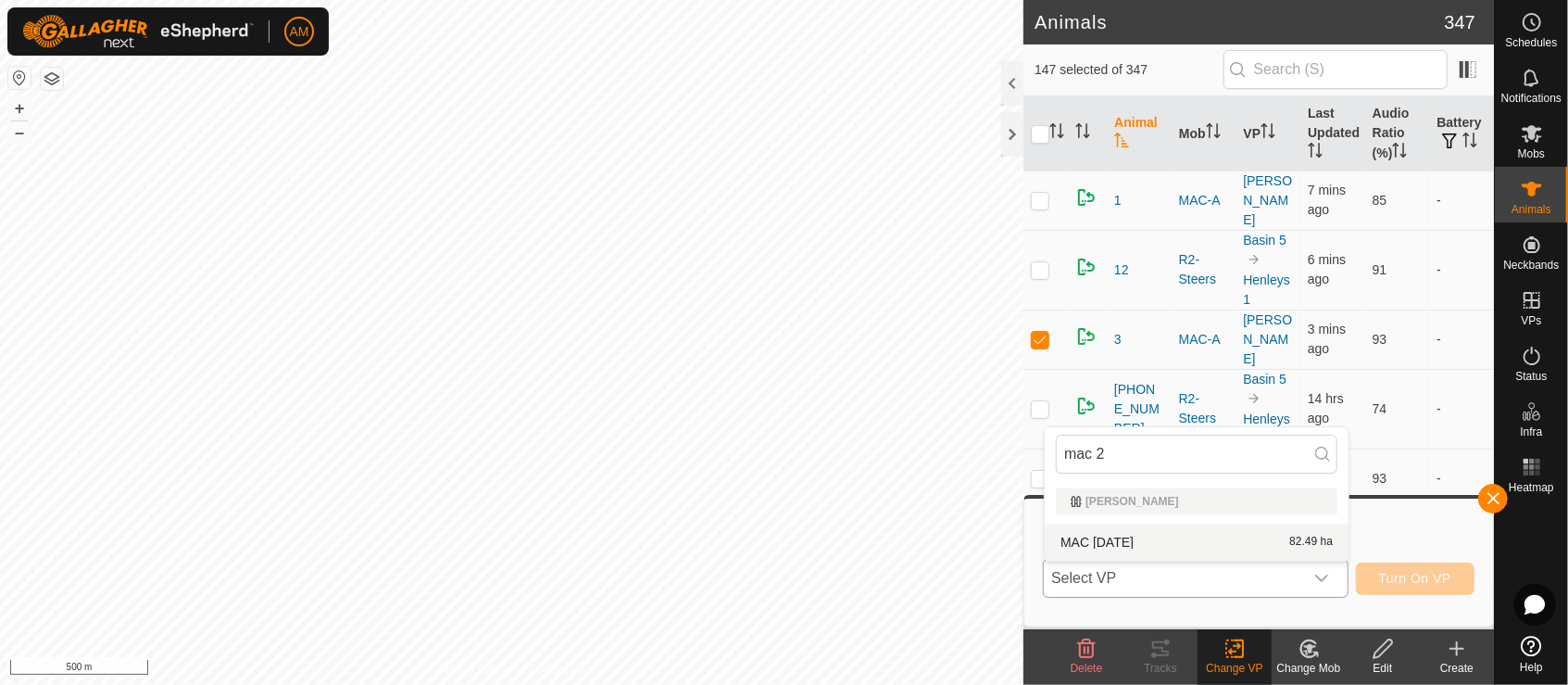
type input "mac 2"
click at [1191, 541] on li "MAC [DATE] 82.49 ha" at bounding box center [1197, 543] width 304 height 37
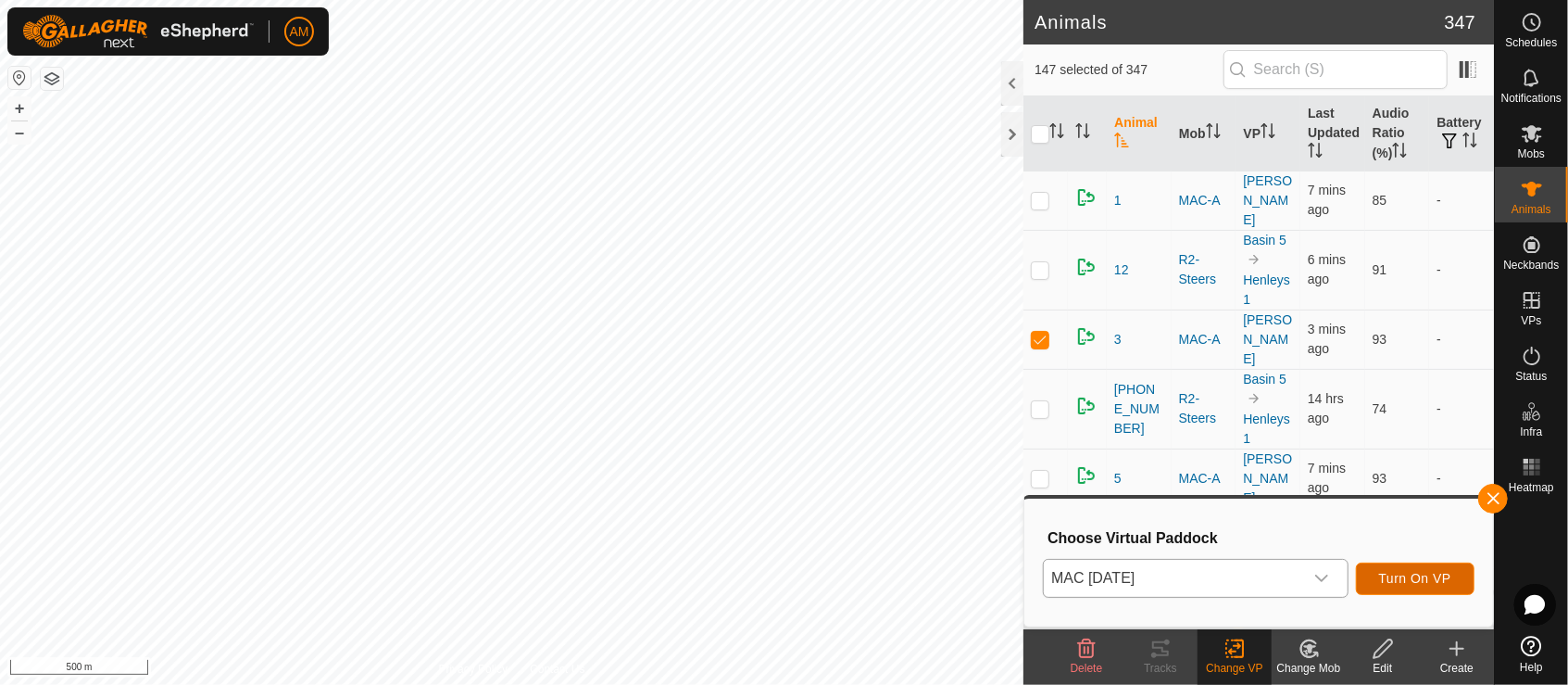
click at [1423, 581] on span "Turn On VP" at bounding box center [1416, 578] width 72 height 15
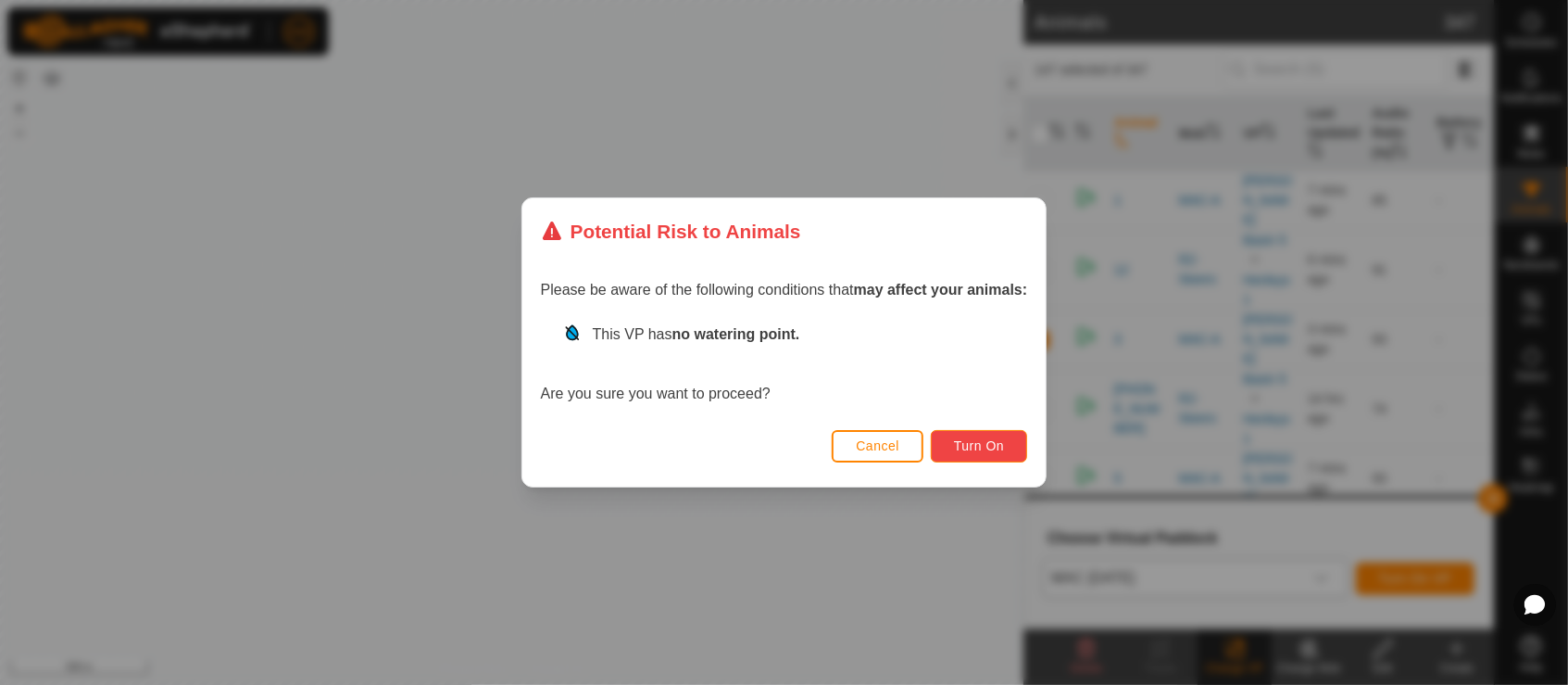
click at [984, 438] on span "Turn On" at bounding box center [979, 445] width 50 height 15
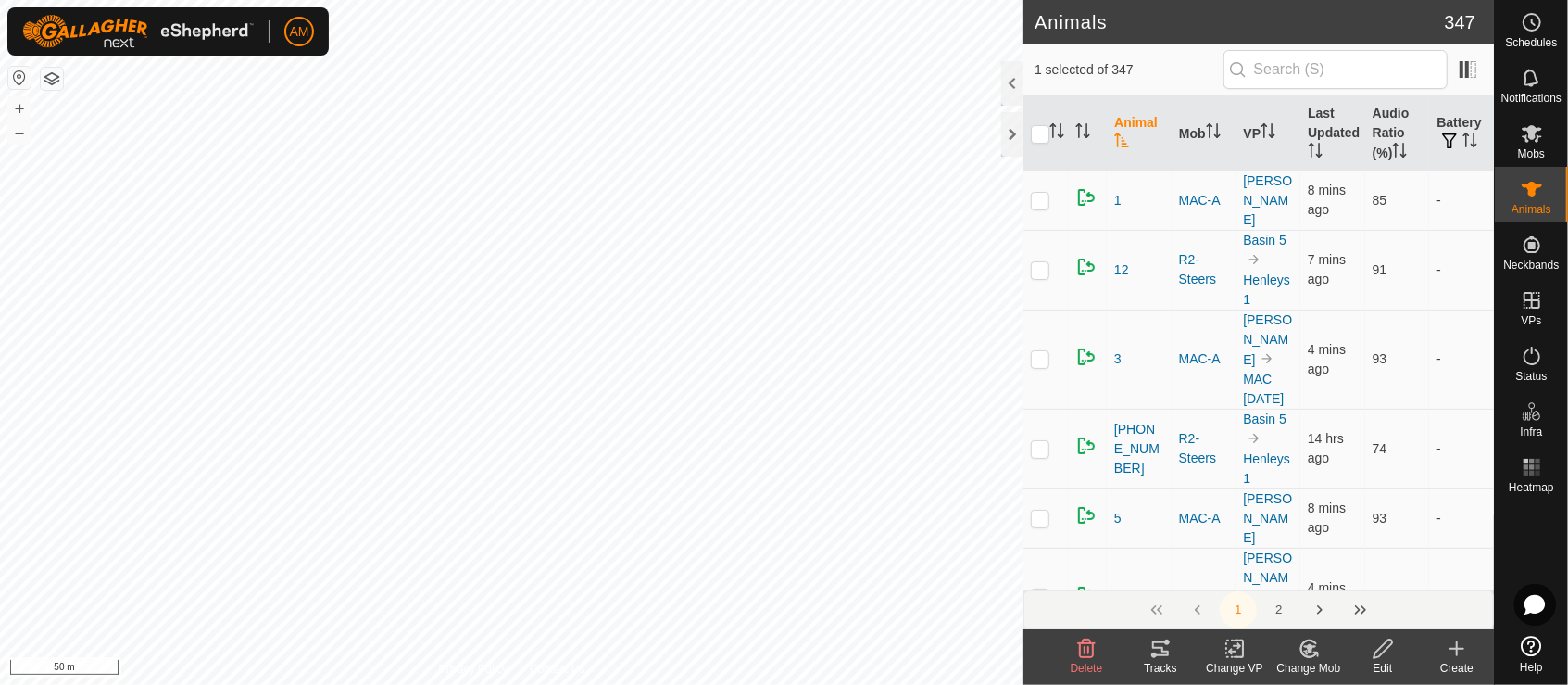
click at [1228, 660] on div "Change VP" at bounding box center [1235, 667] width 74 height 17
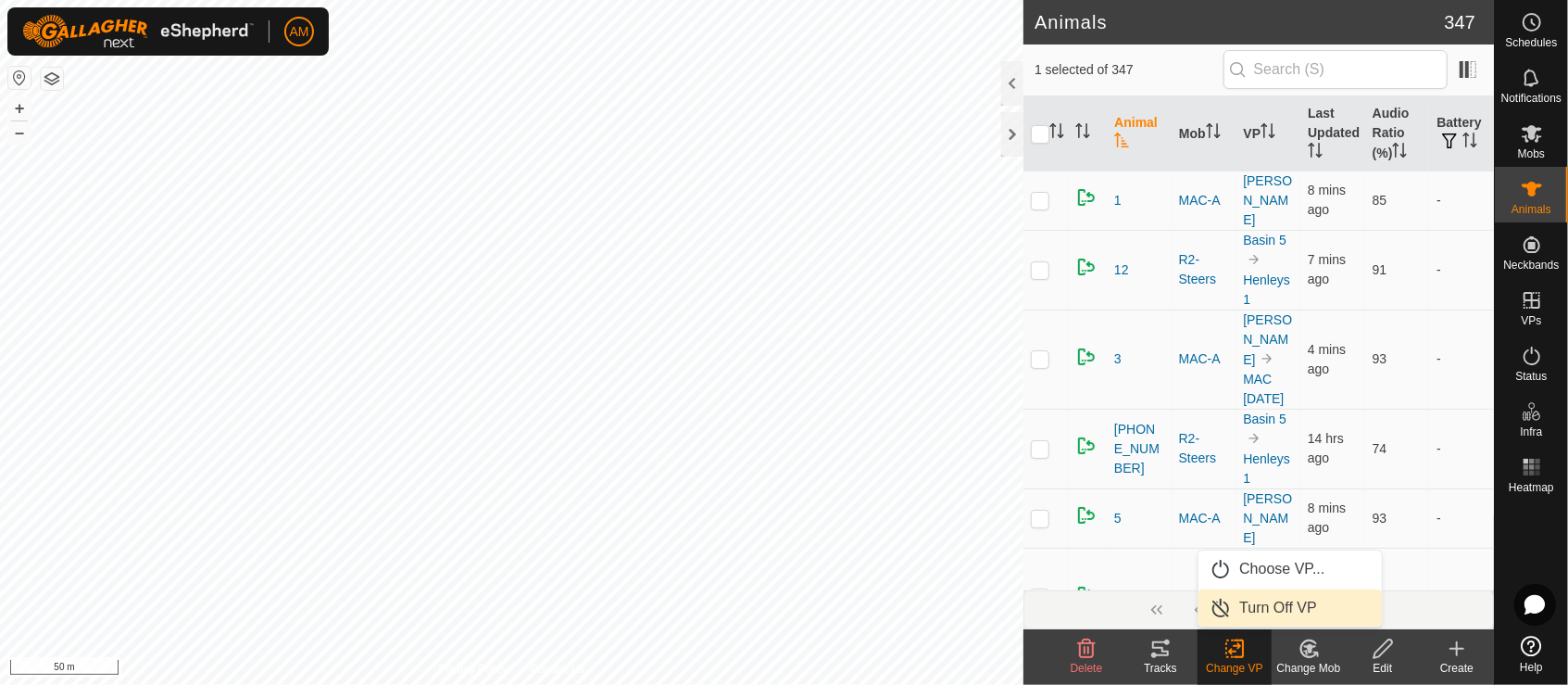
click at [1250, 602] on link "Turn Off VP" at bounding box center [1290, 608] width 183 height 37
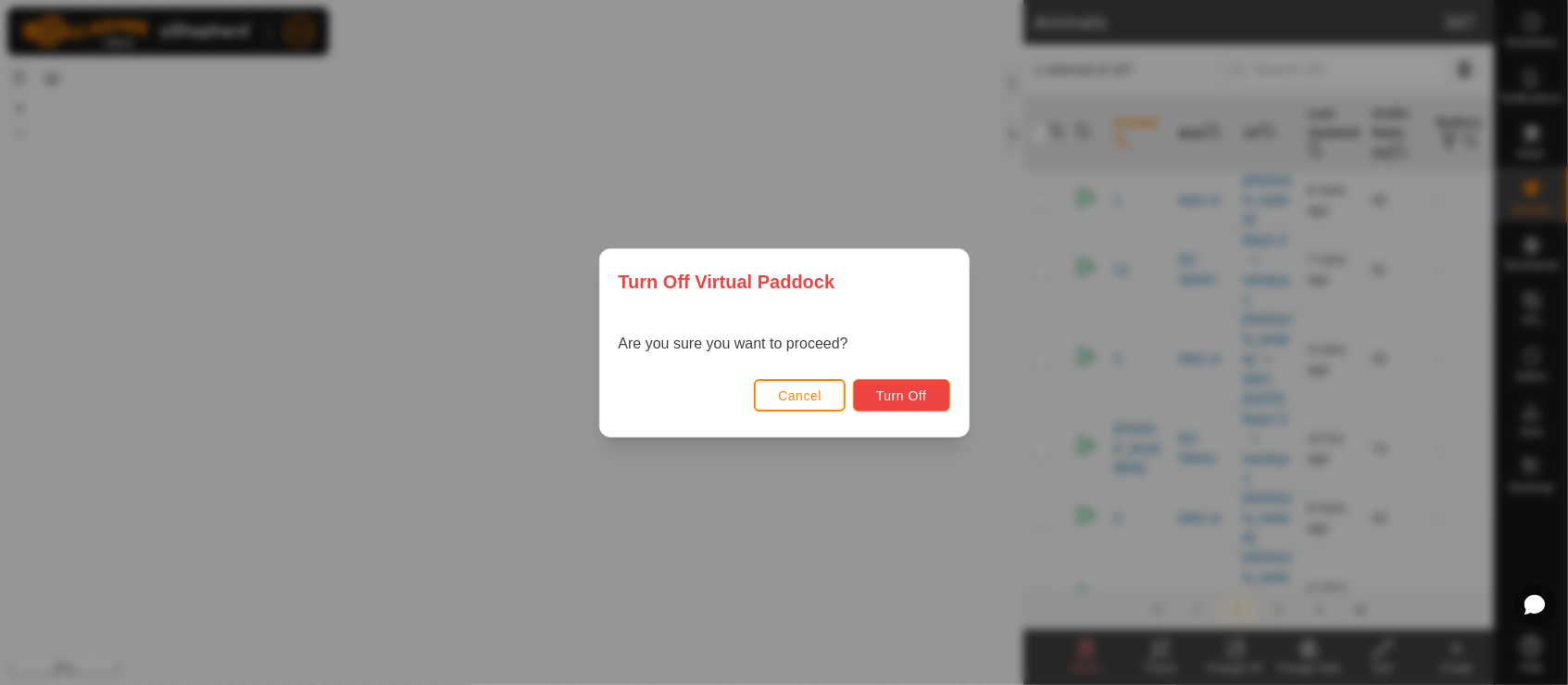
click at [900, 399] on span "Turn Off" at bounding box center [902, 395] width 51 height 15
